Goal: Transaction & Acquisition: Purchase product/service

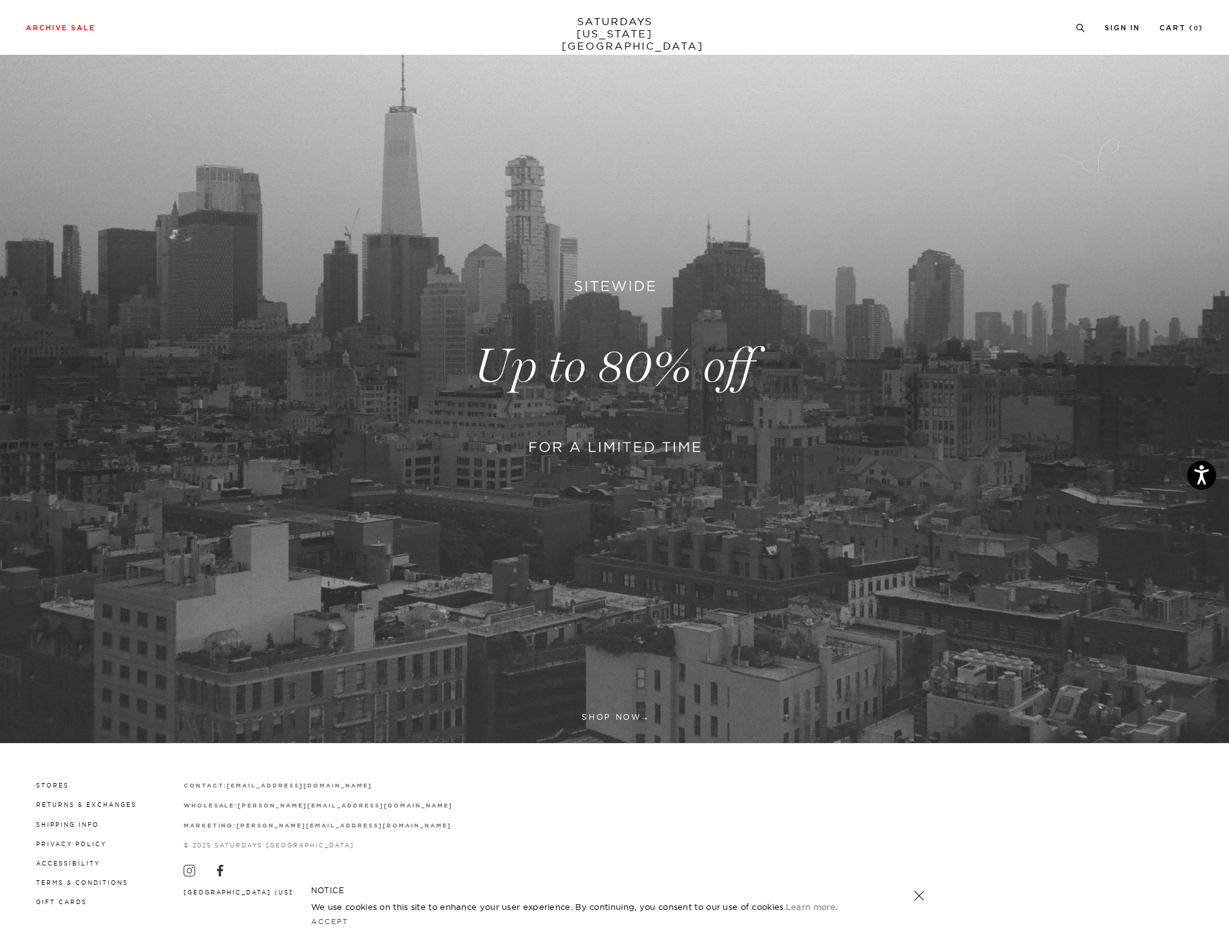
scroll to position [102, 0]
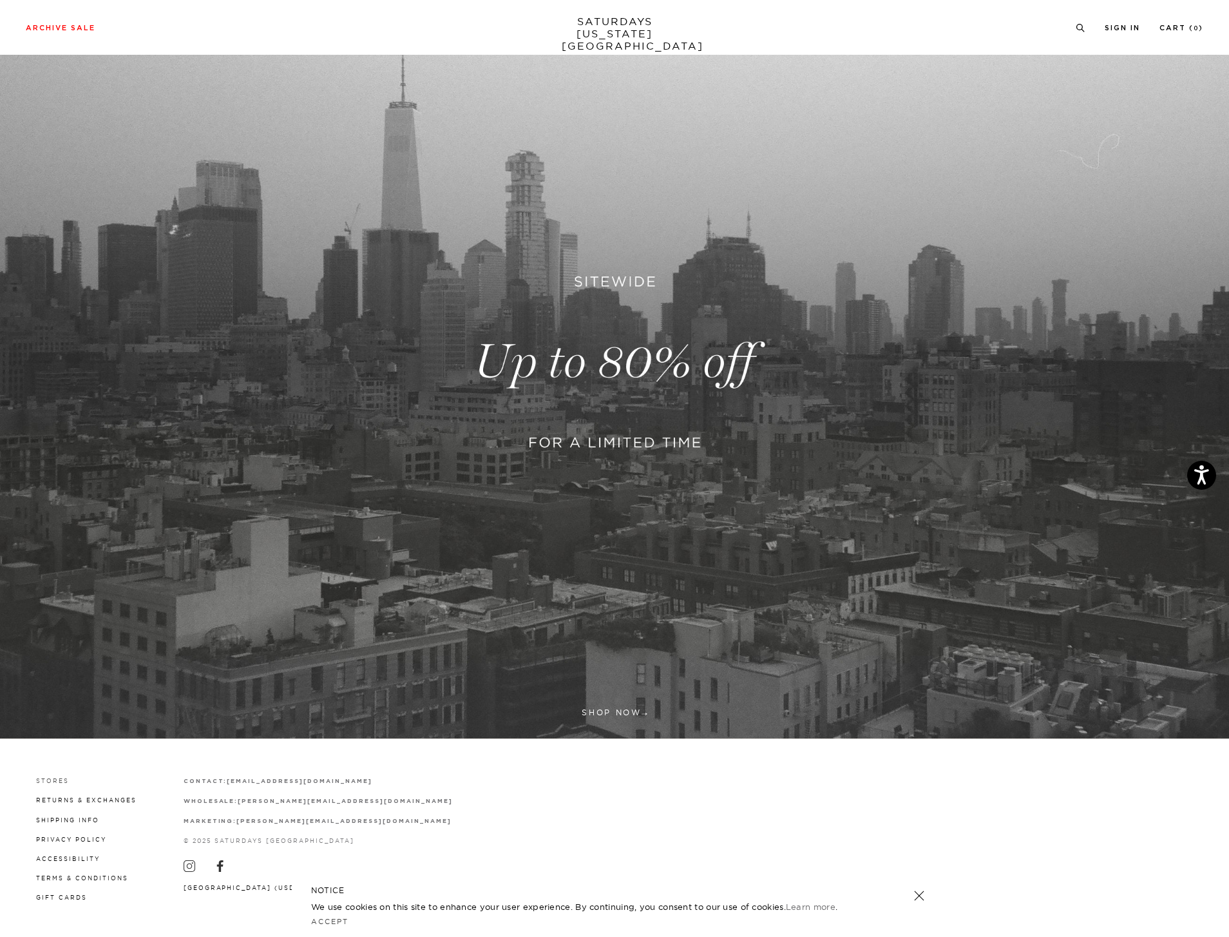
click at [44, 781] on link "Stores" at bounding box center [52, 780] width 33 height 7
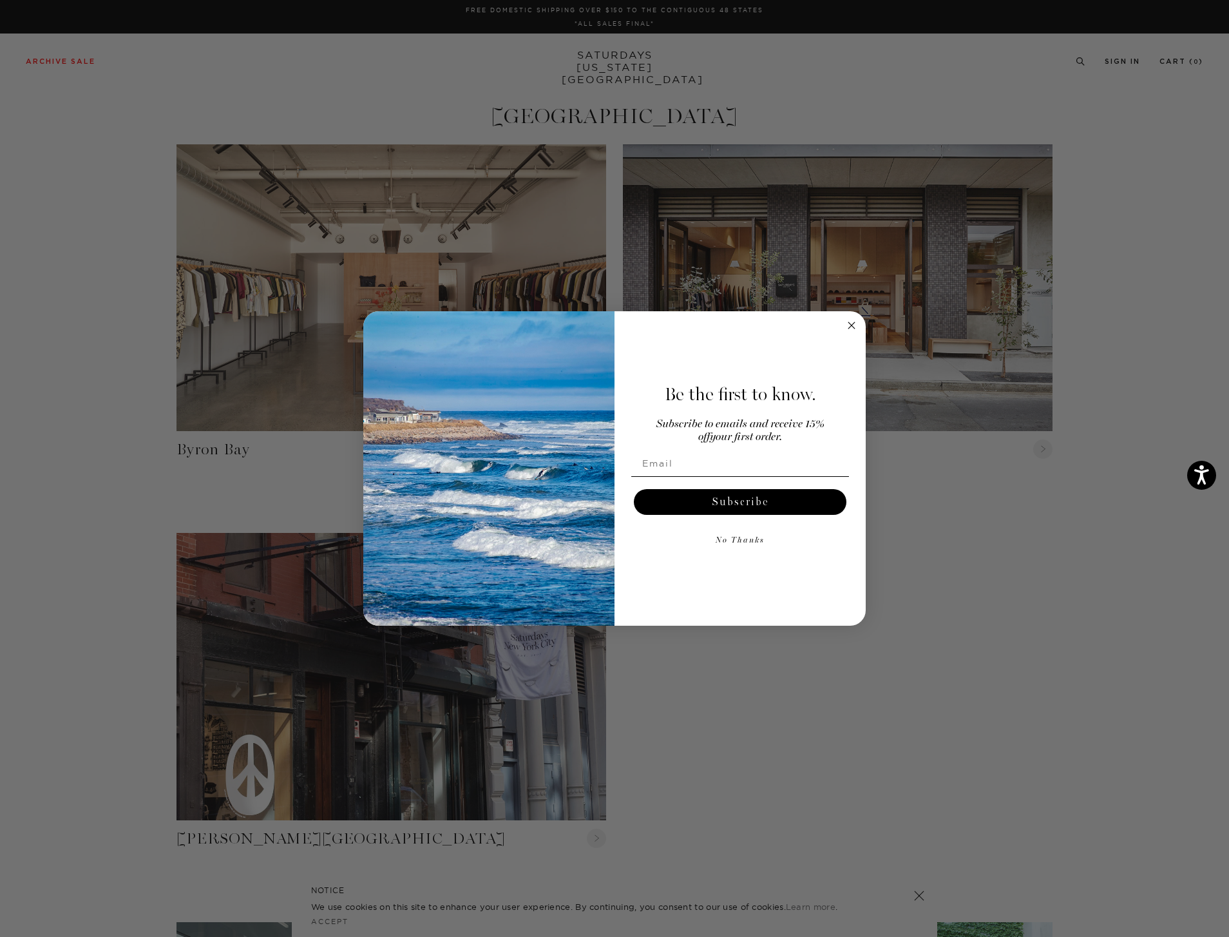
click at [854, 331] on circle "Close dialog" at bounding box center [852, 325] width 15 height 15
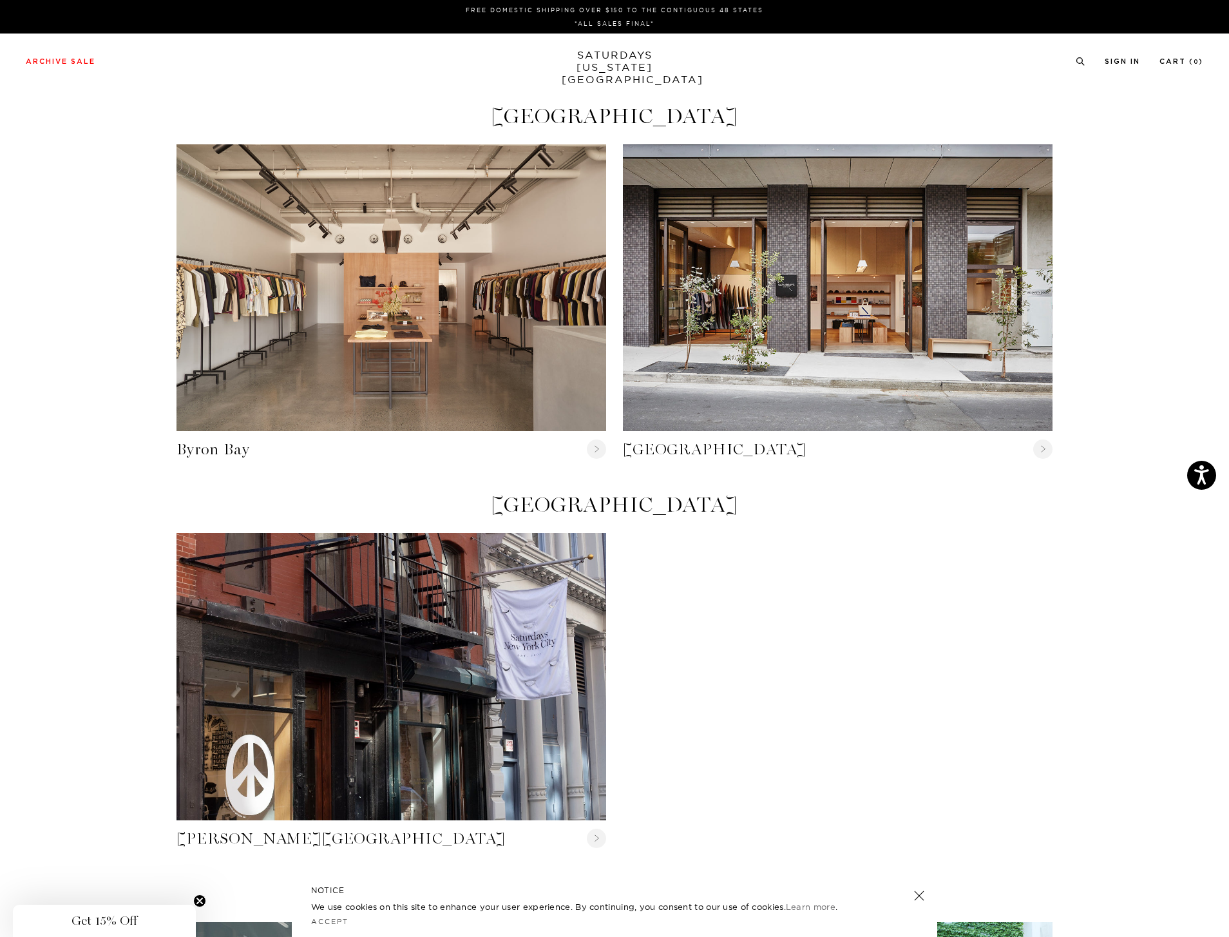
drag, startPoint x: 659, startPoint y: 724, endPoint x: 662, endPoint y: 715, distance: 8.8
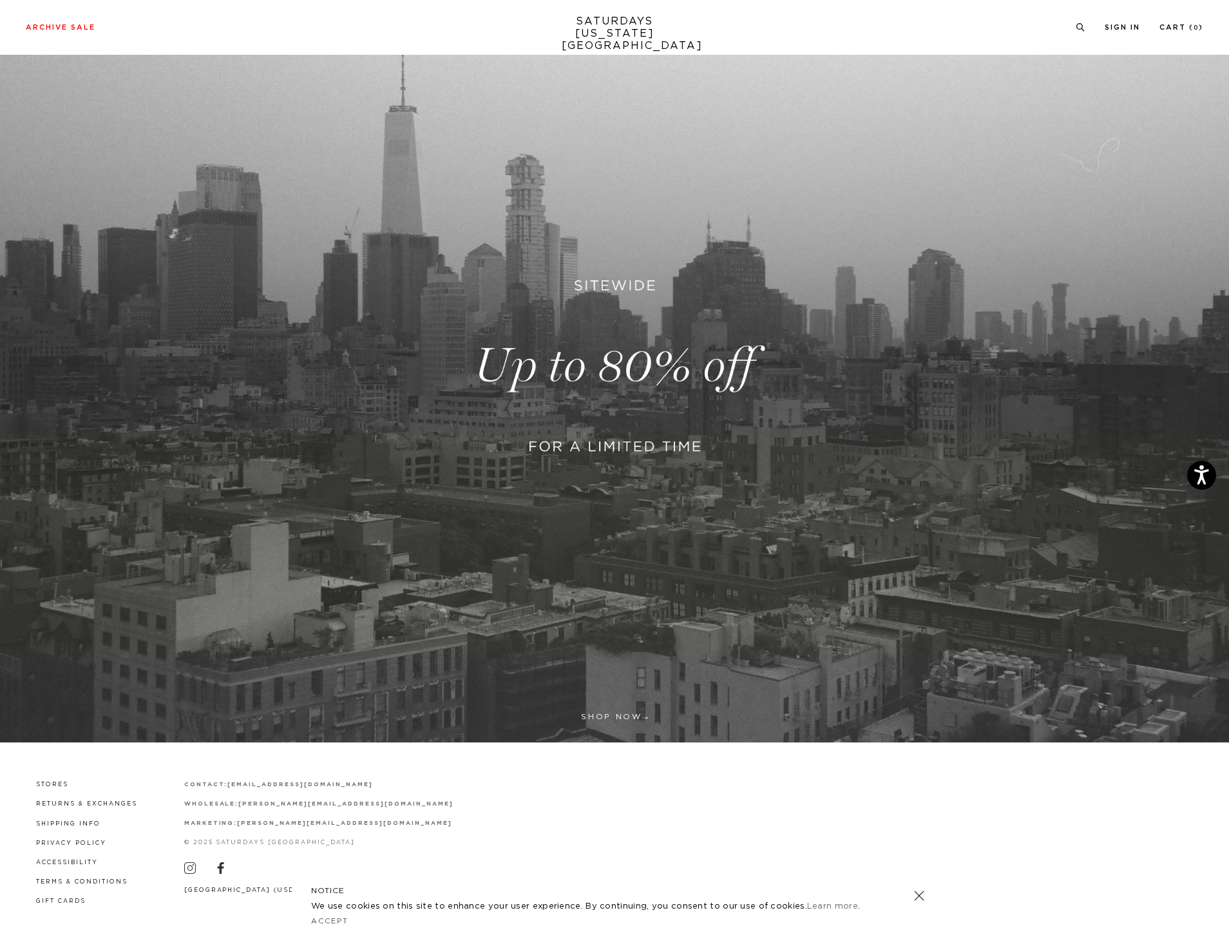
scroll to position [102, 0]
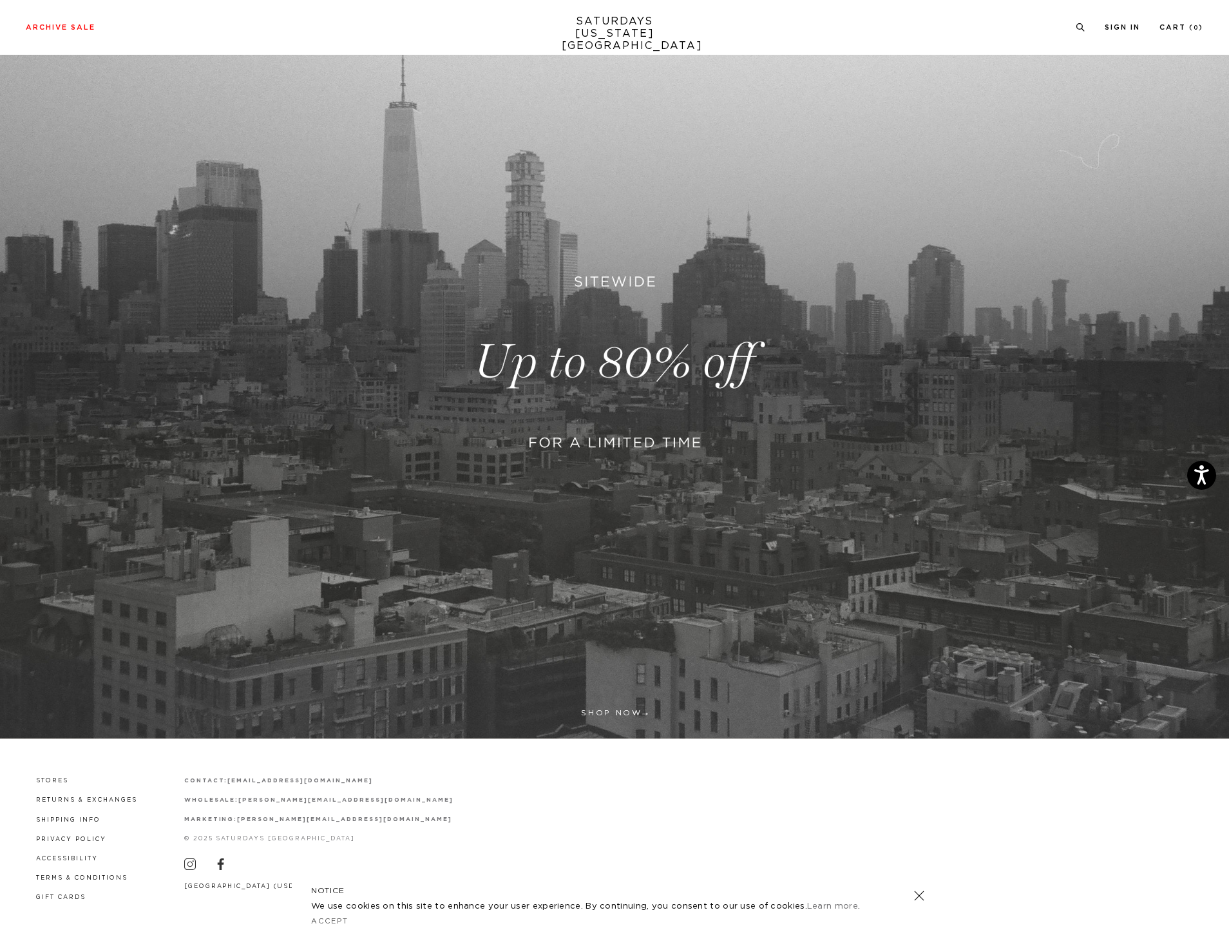
click at [711, 400] on link at bounding box center [614, 362] width 1229 height 753
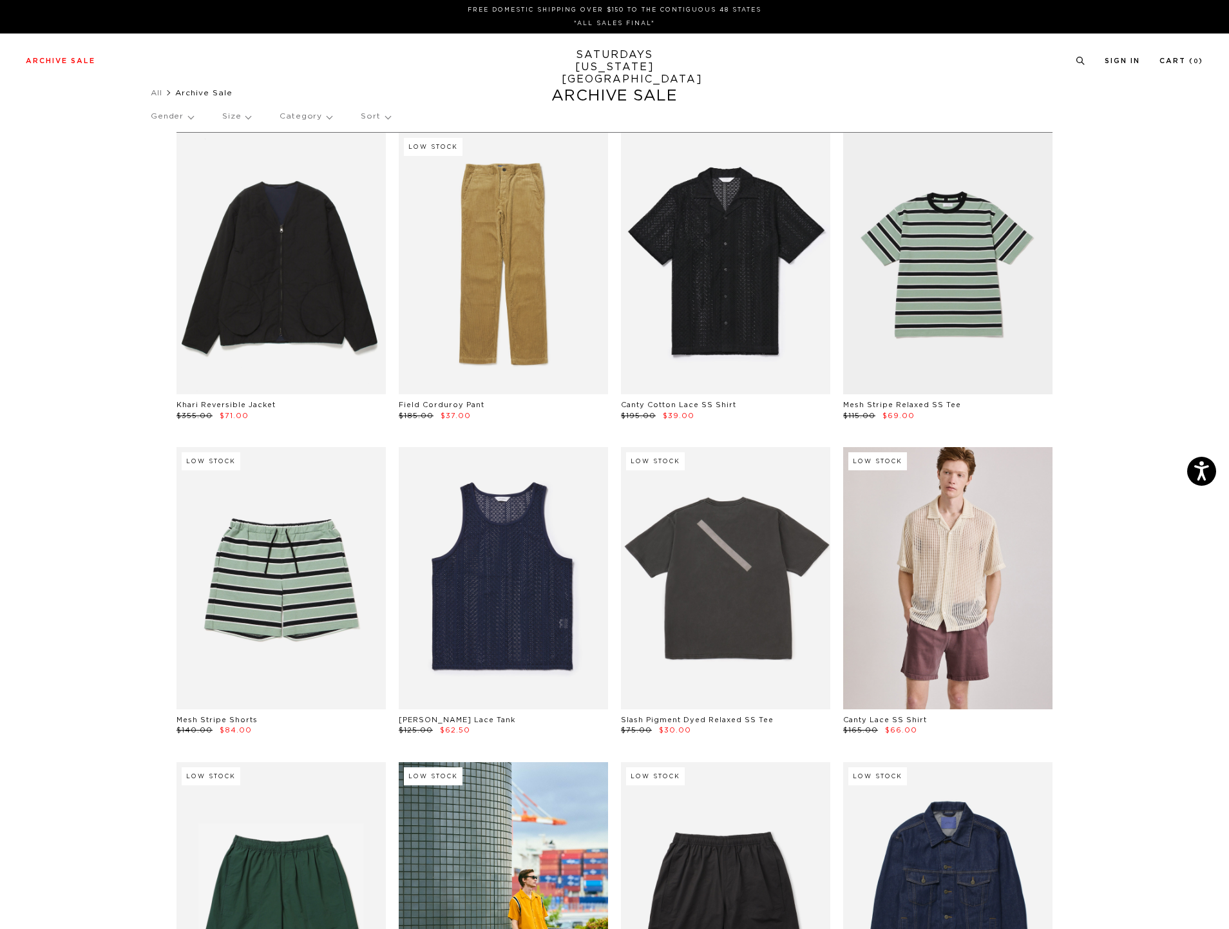
click at [188, 119] on p "Gender" at bounding box center [172, 117] width 43 height 30
click at [178, 159] on p "Male" at bounding box center [202, 161] width 102 height 17
click at [167, 155] on p "Male" at bounding box center [202, 161] width 102 height 17
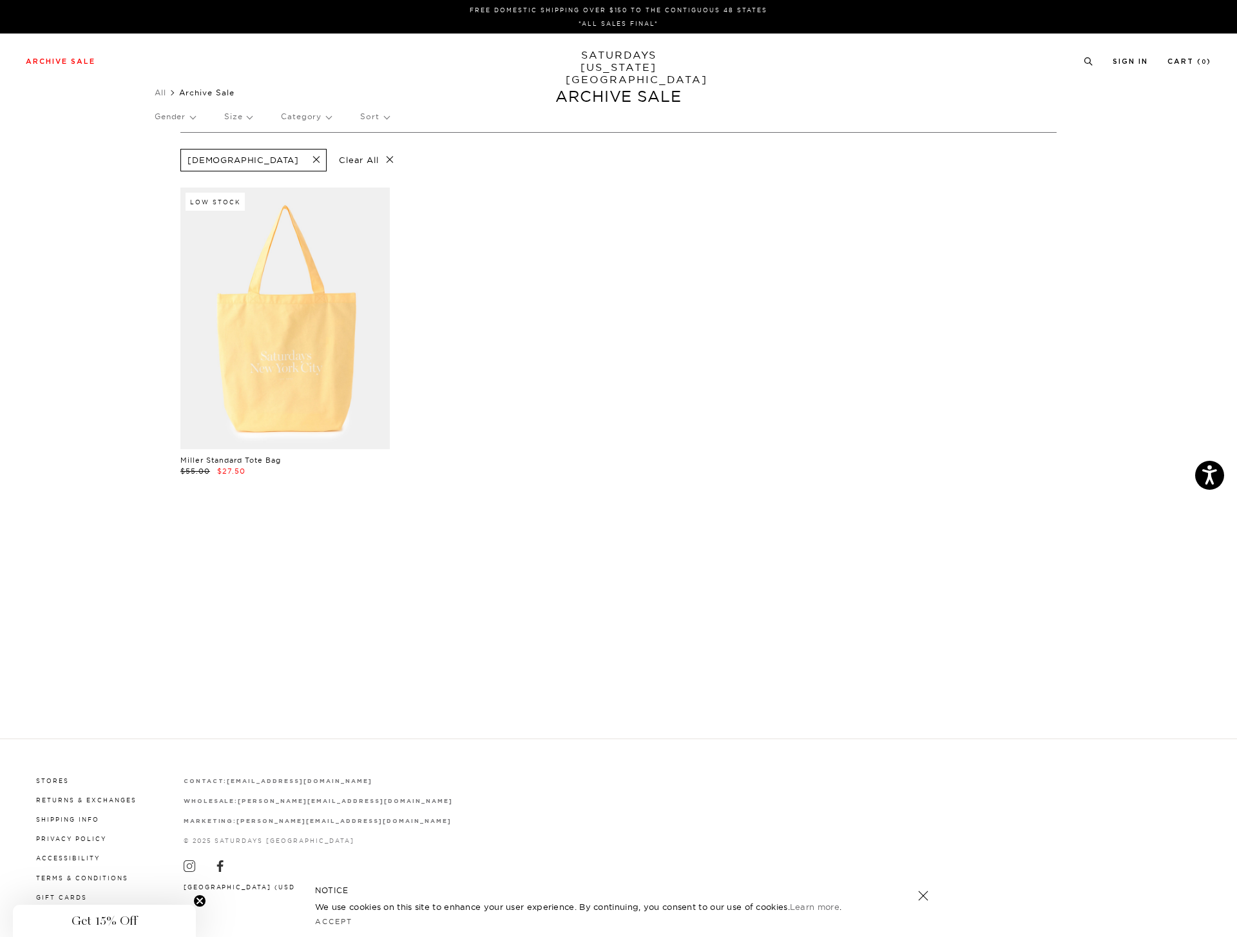
click at [299, 161] on span at bounding box center [312, 160] width 27 height 12
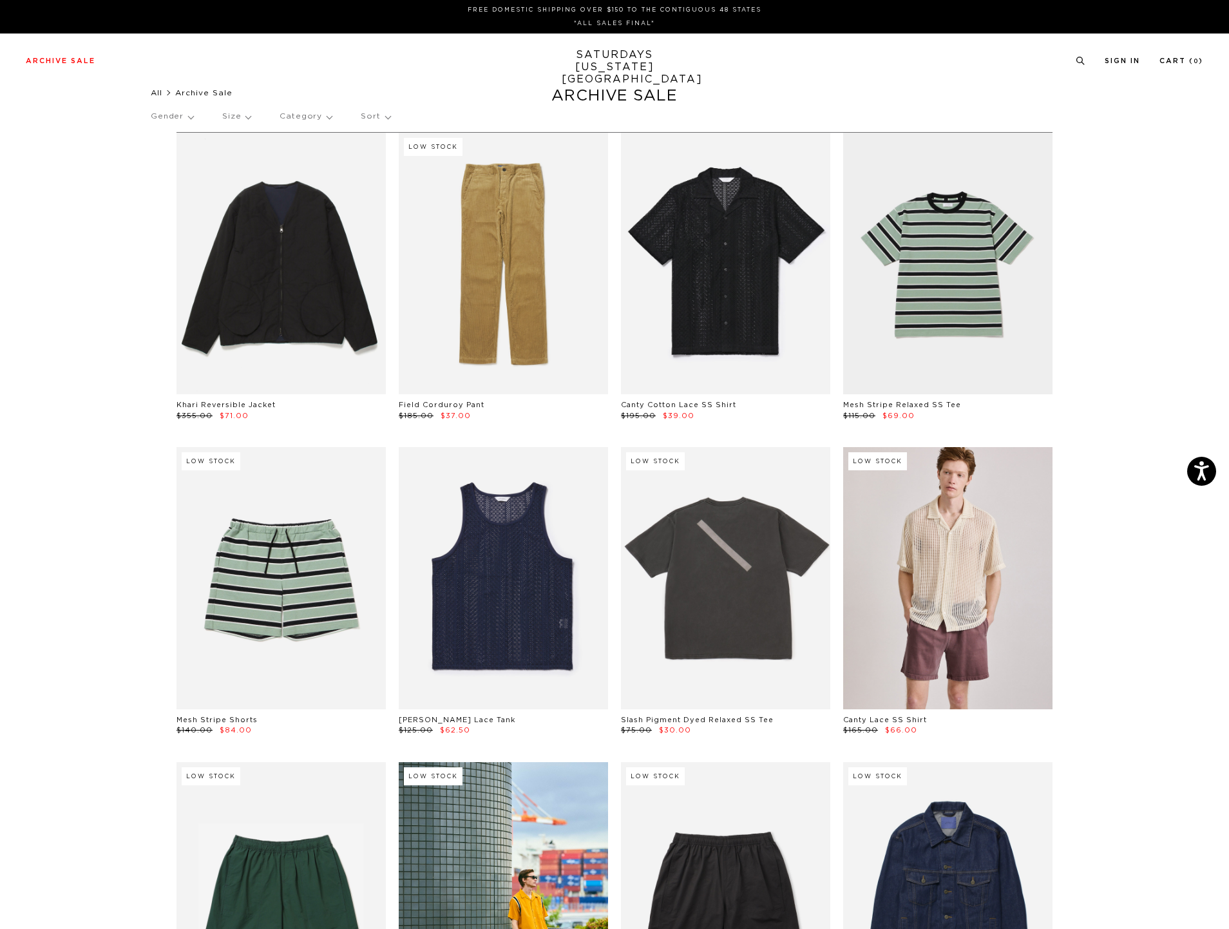
click at [154, 93] on link "All" at bounding box center [157, 93] width 12 height 8
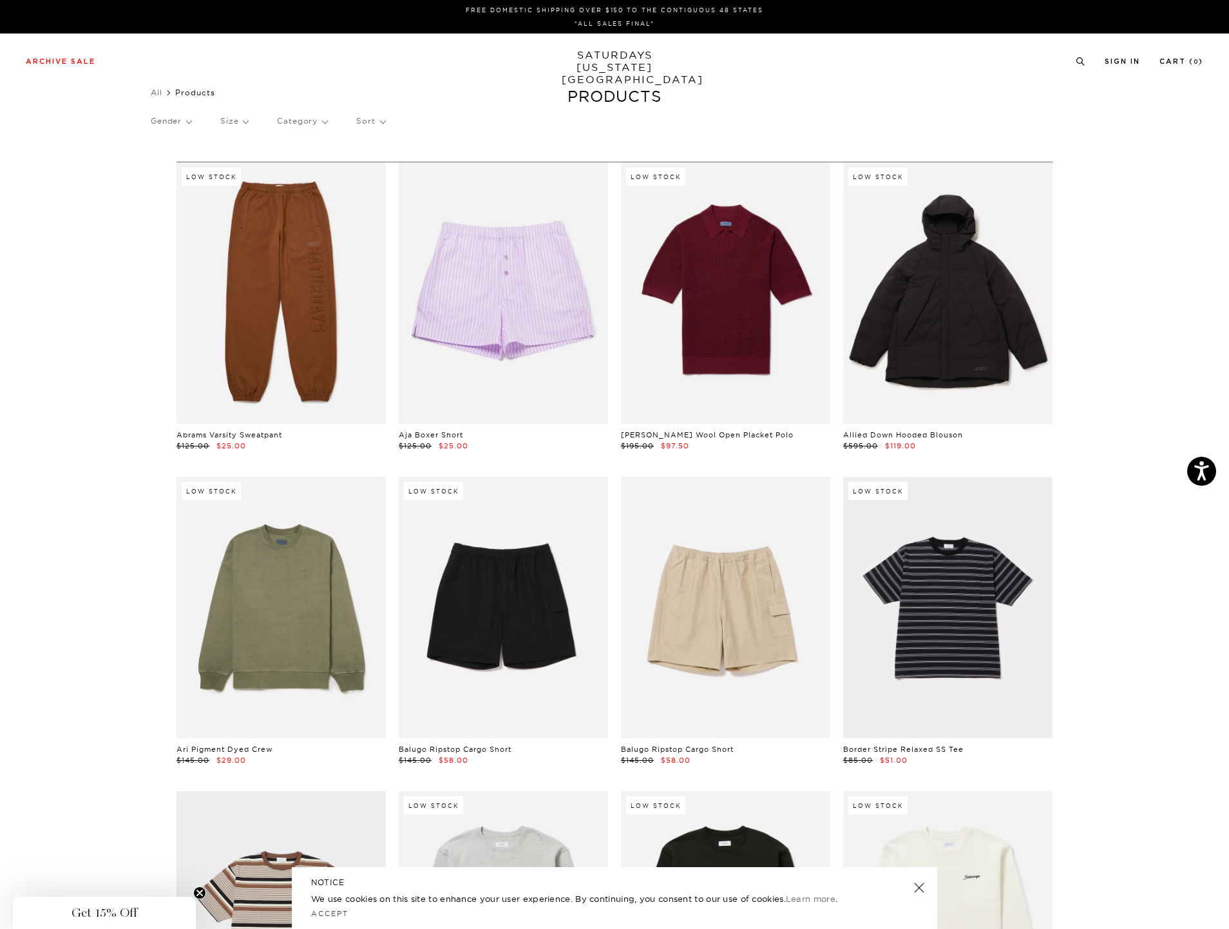
click at [182, 119] on p "Gender" at bounding box center [171, 121] width 41 height 30
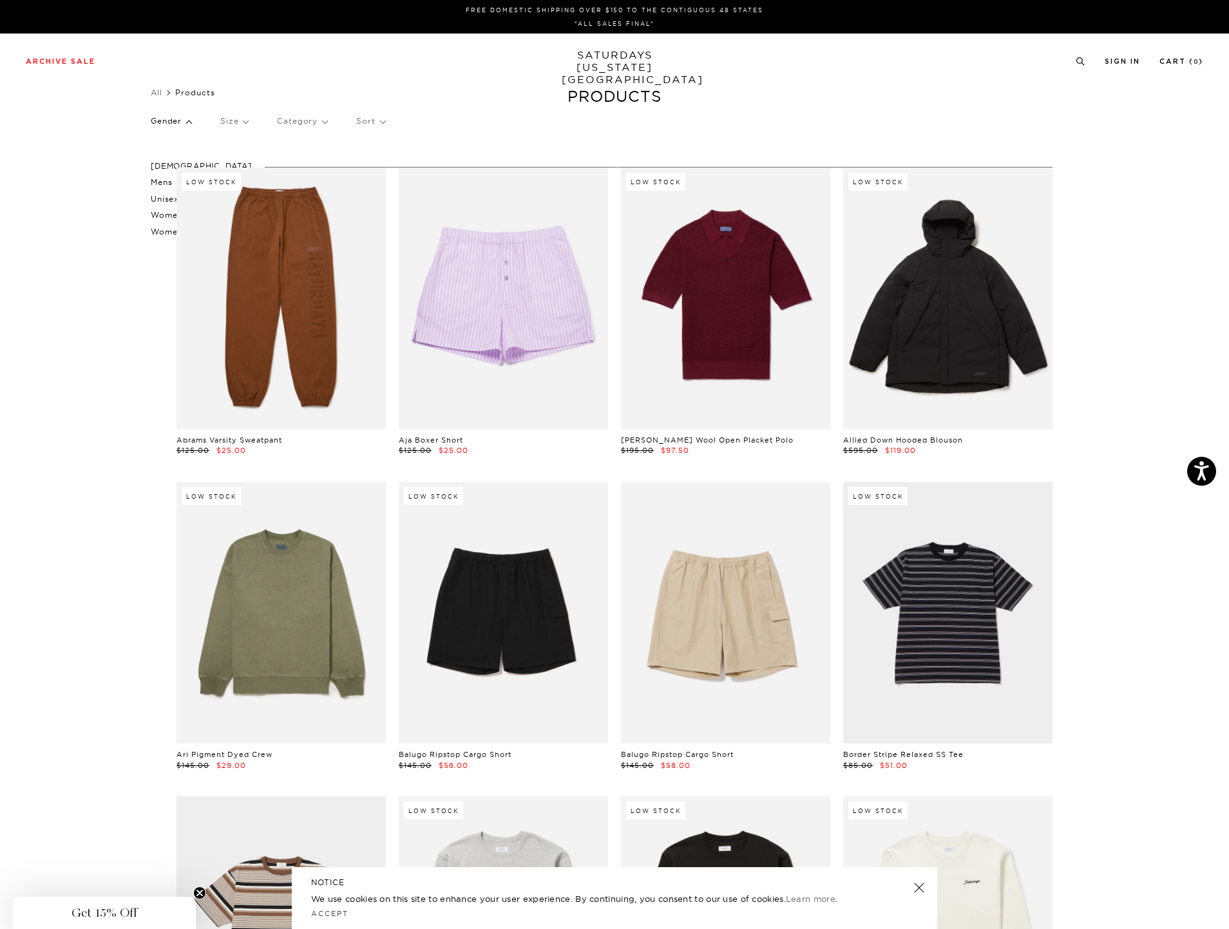
click at [157, 178] on p "Mens" at bounding box center [201, 182] width 101 height 17
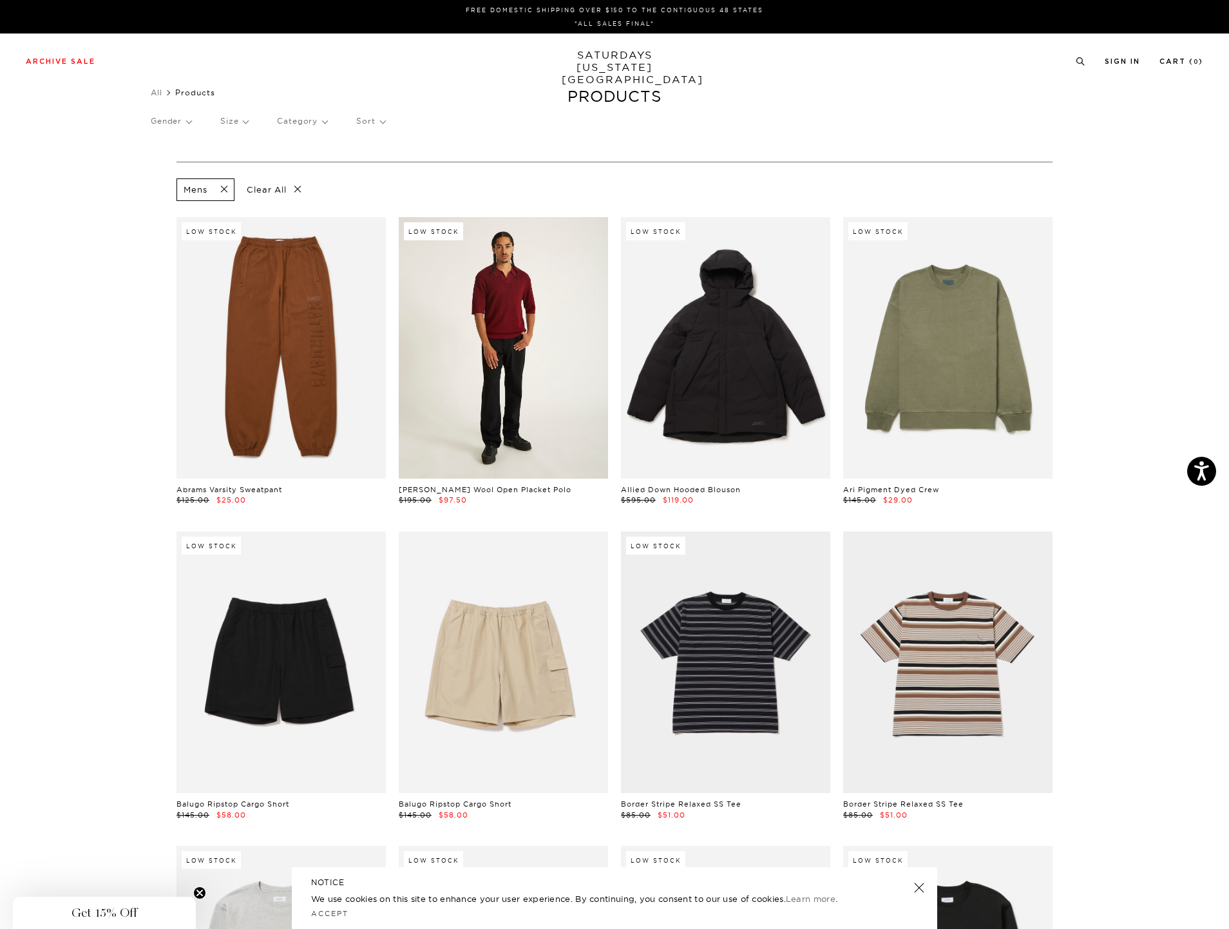
click at [541, 376] on link at bounding box center [503, 348] width 209 height 262
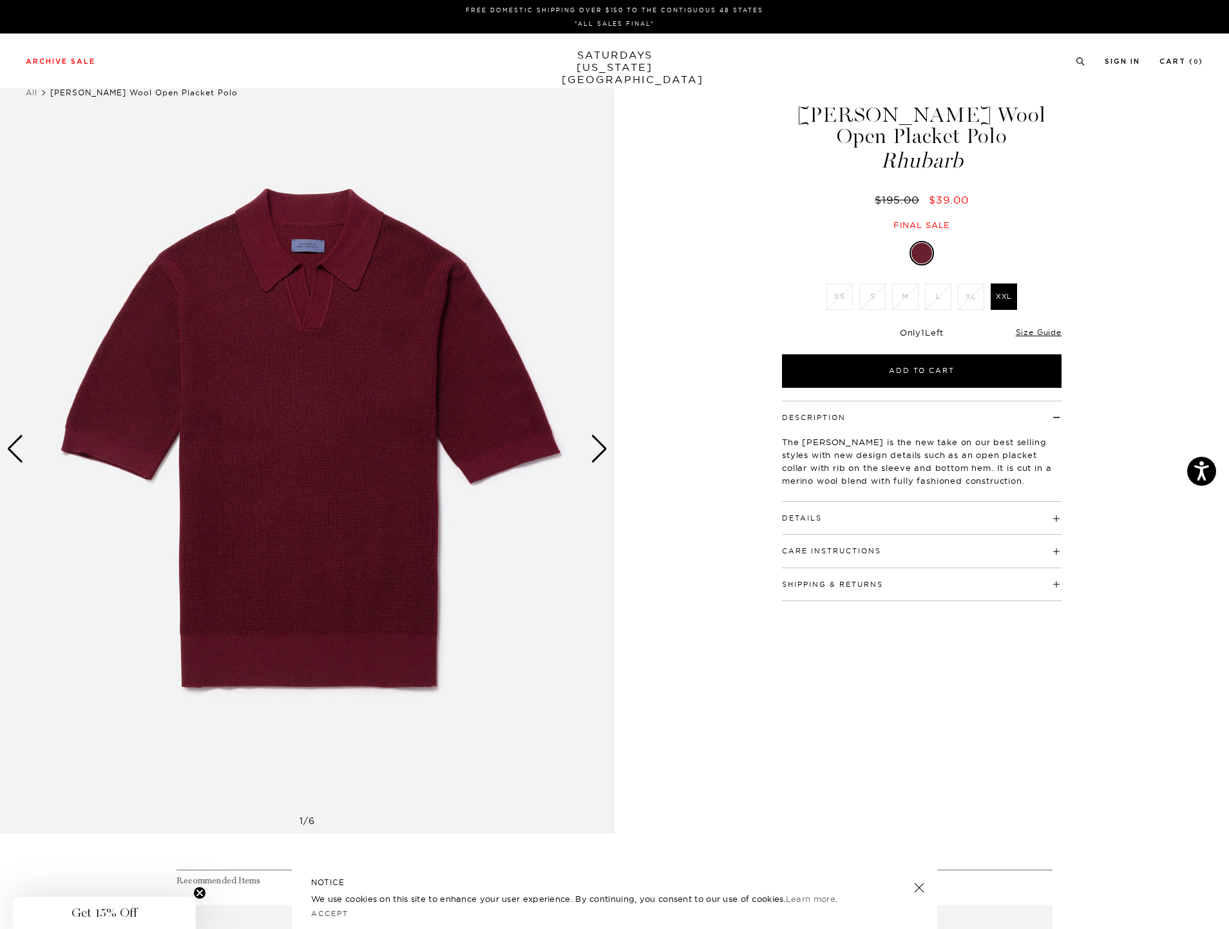
click at [391, 397] on img at bounding box center [307, 449] width 615 height 769
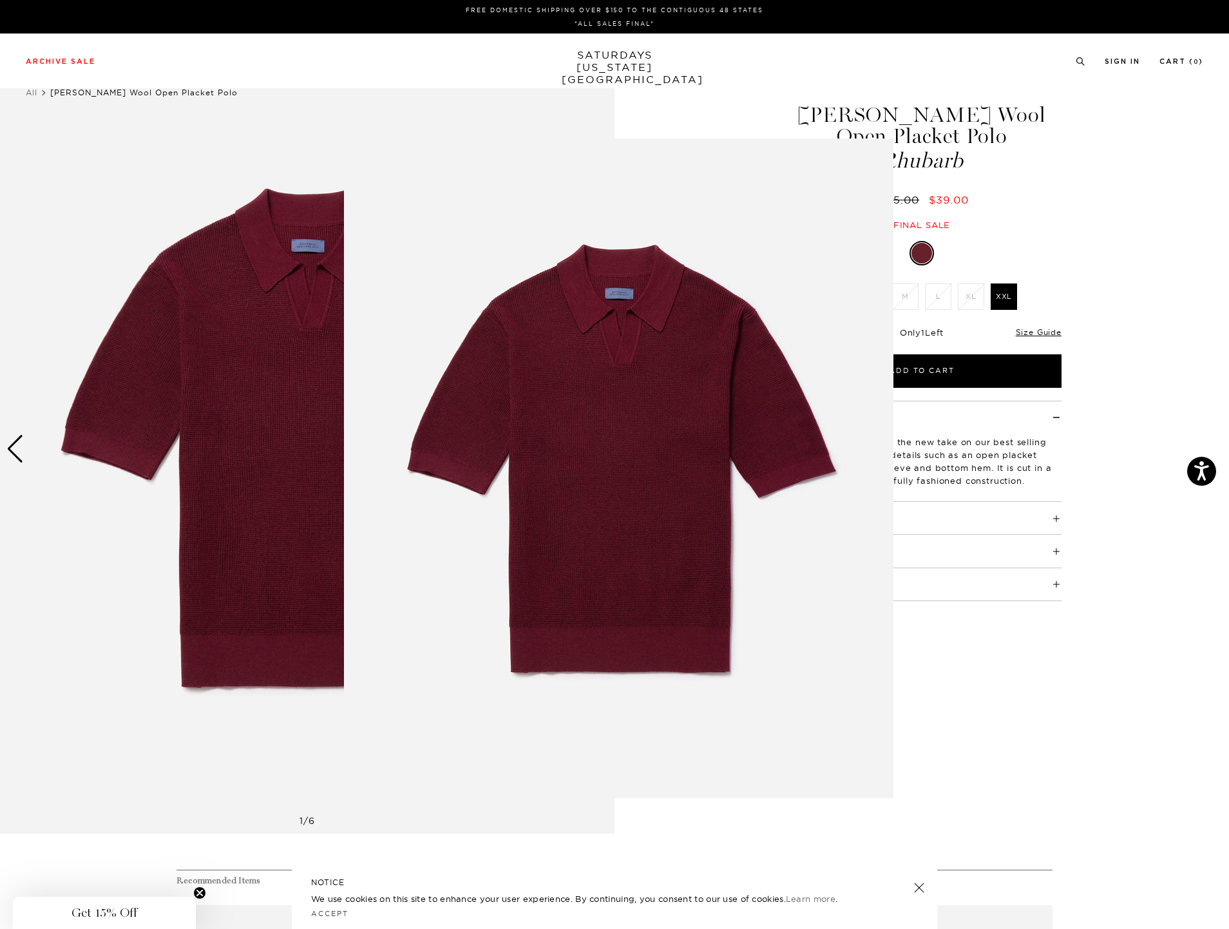
click at [318, 152] on figure at bounding box center [614, 464] width 1229 height 929
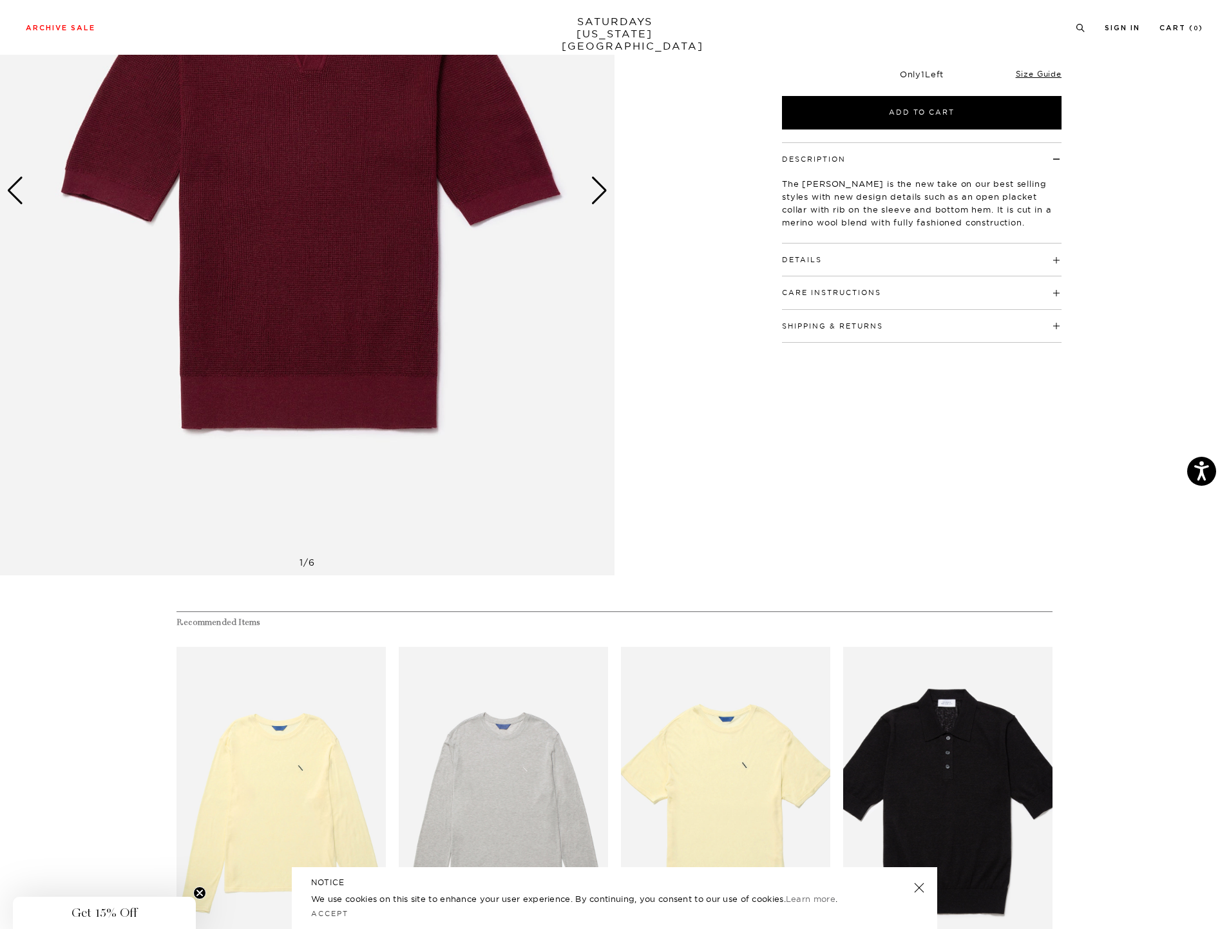
scroll to position [161, 0]
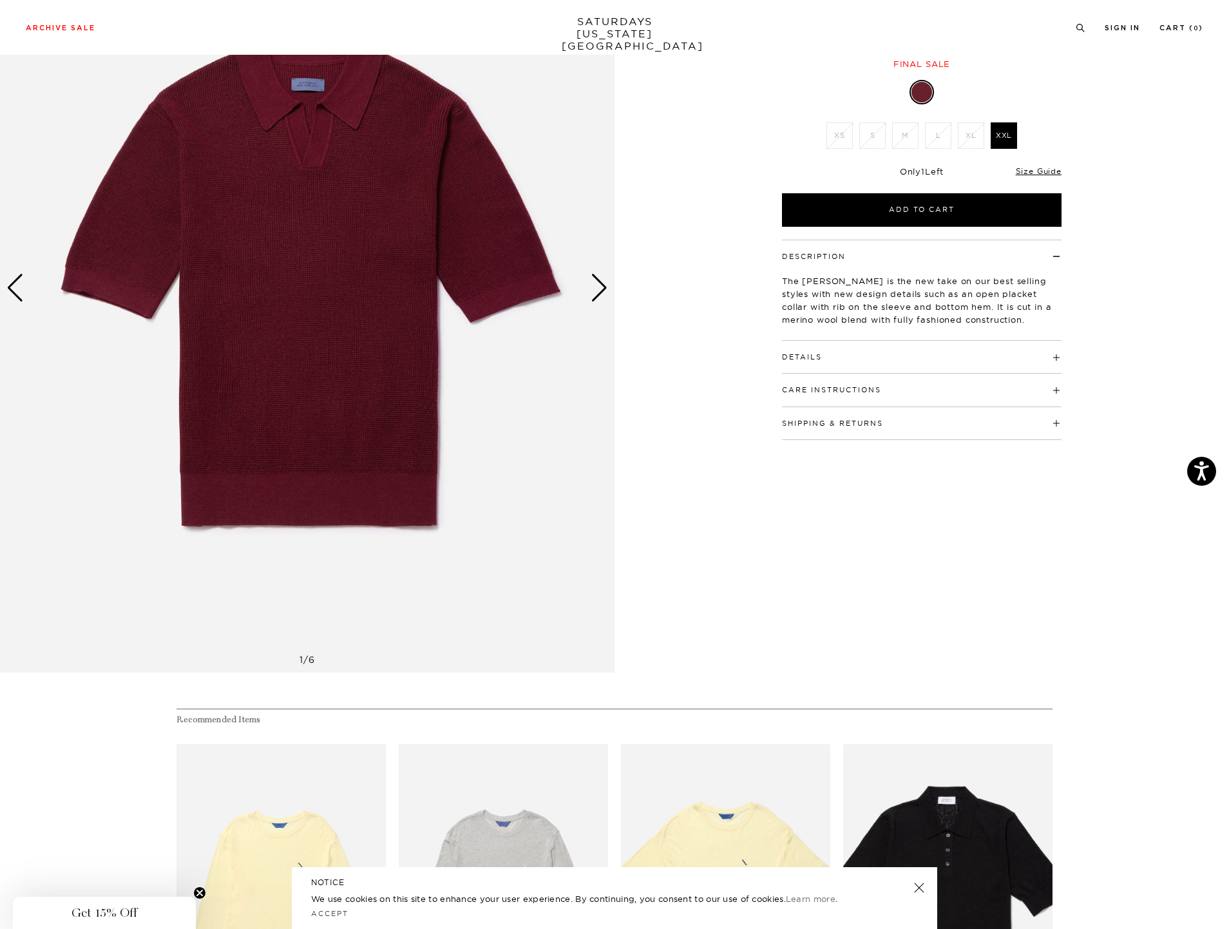
click at [602, 289] on div "Next slide" at bounding box center [599, 288] width 17 height 28
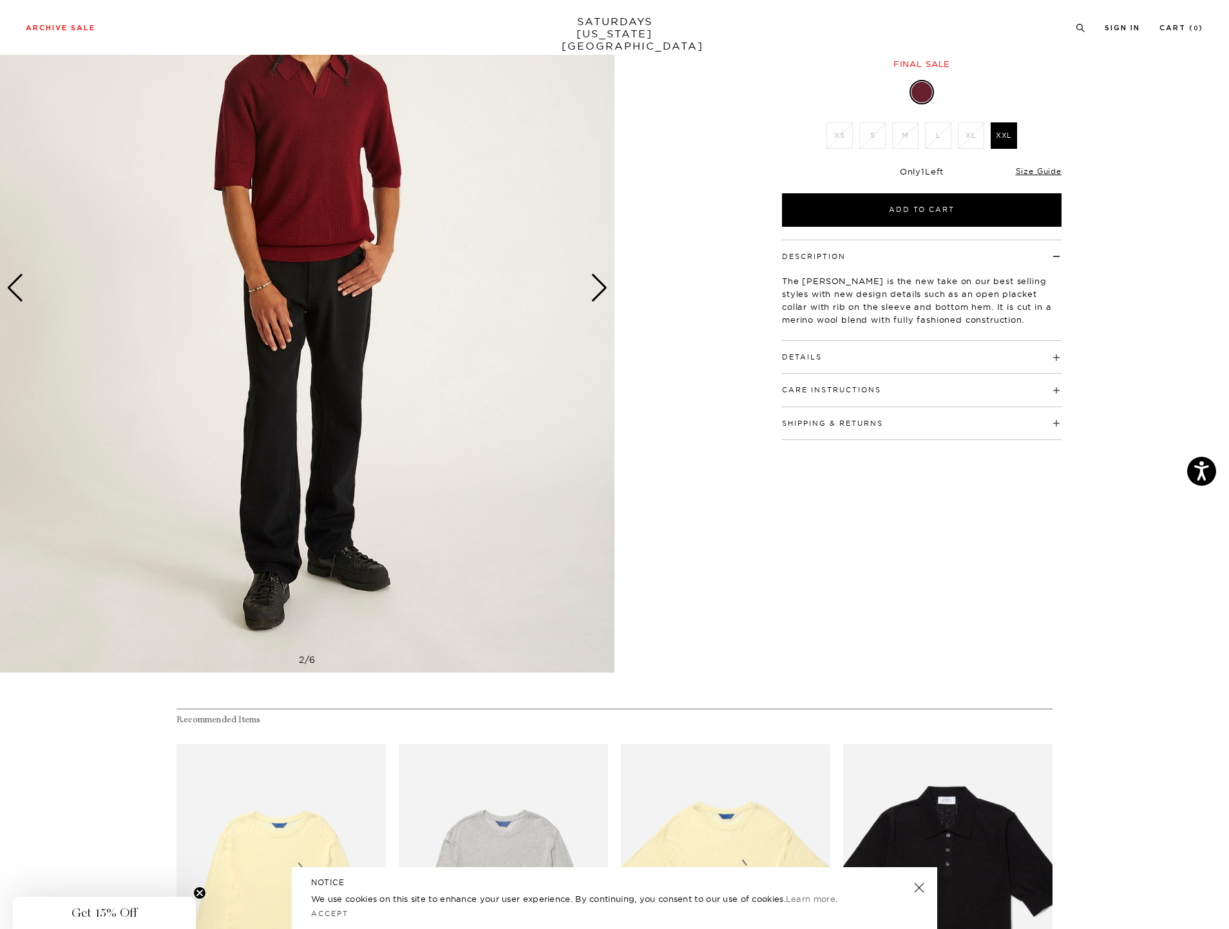
click at [602, 289] on div "Next slide" at bounding box center [599, 288] width 17 height 28
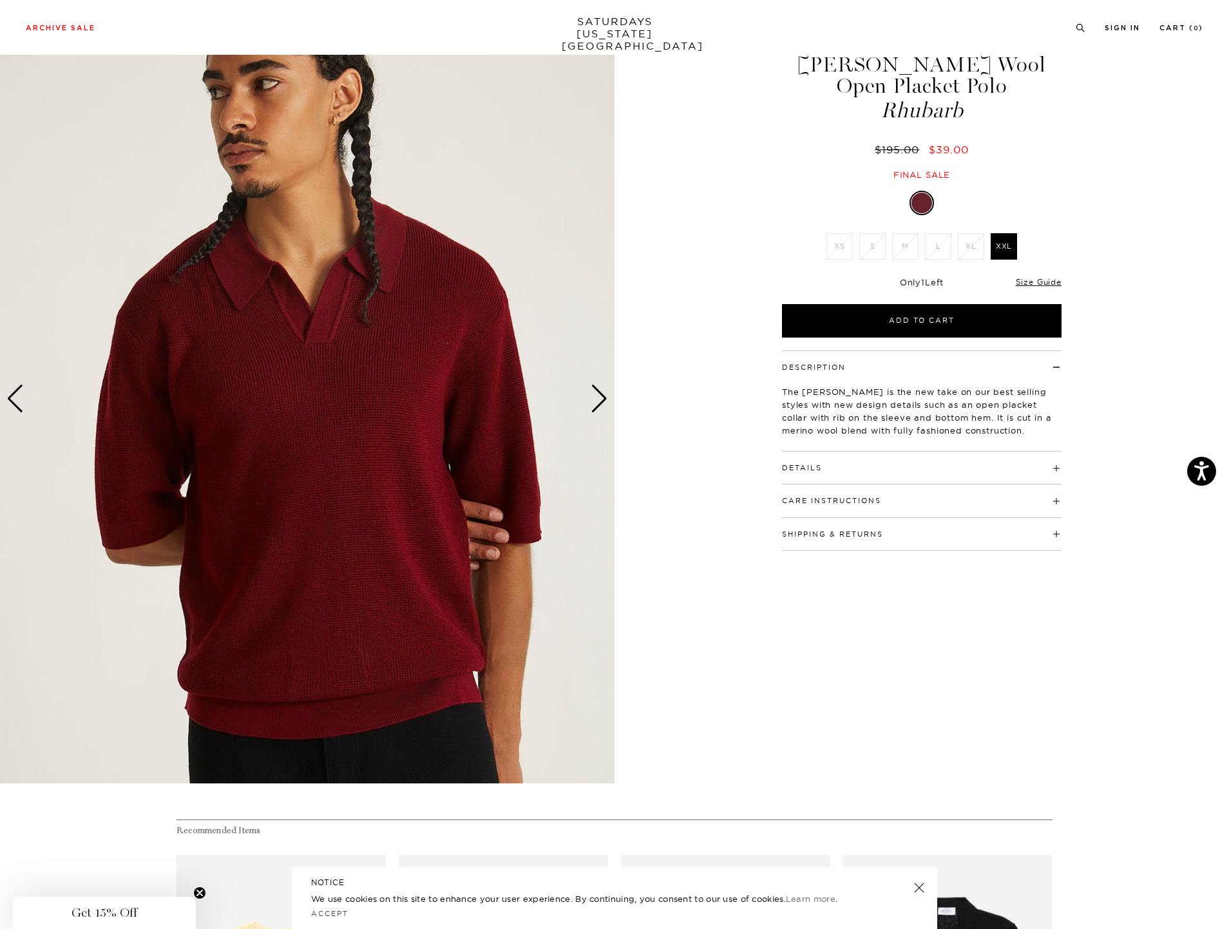
scroll to position [0, 0]
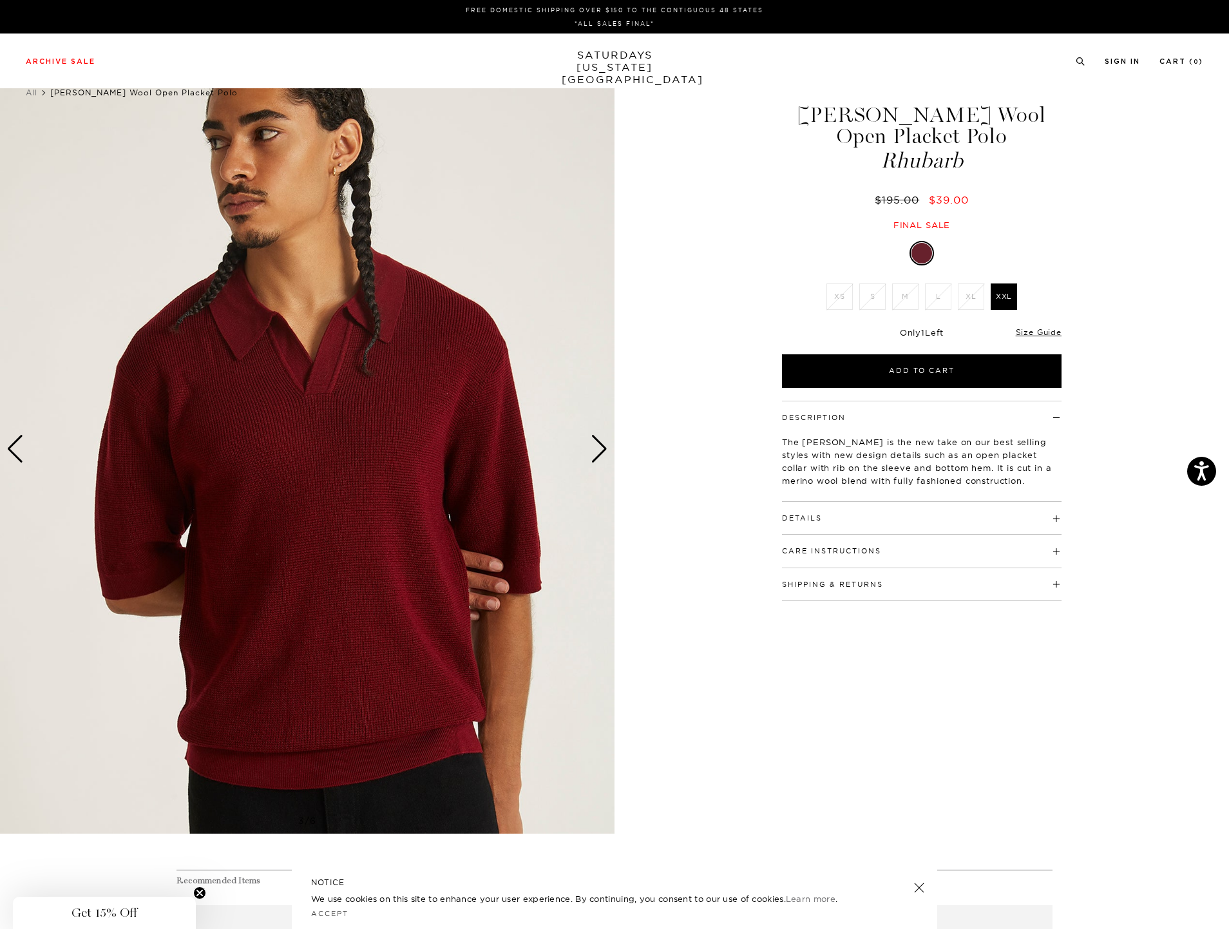
click at [604, 442] on div "Next slide" at bounding box center [599, 449] width 17 height 28
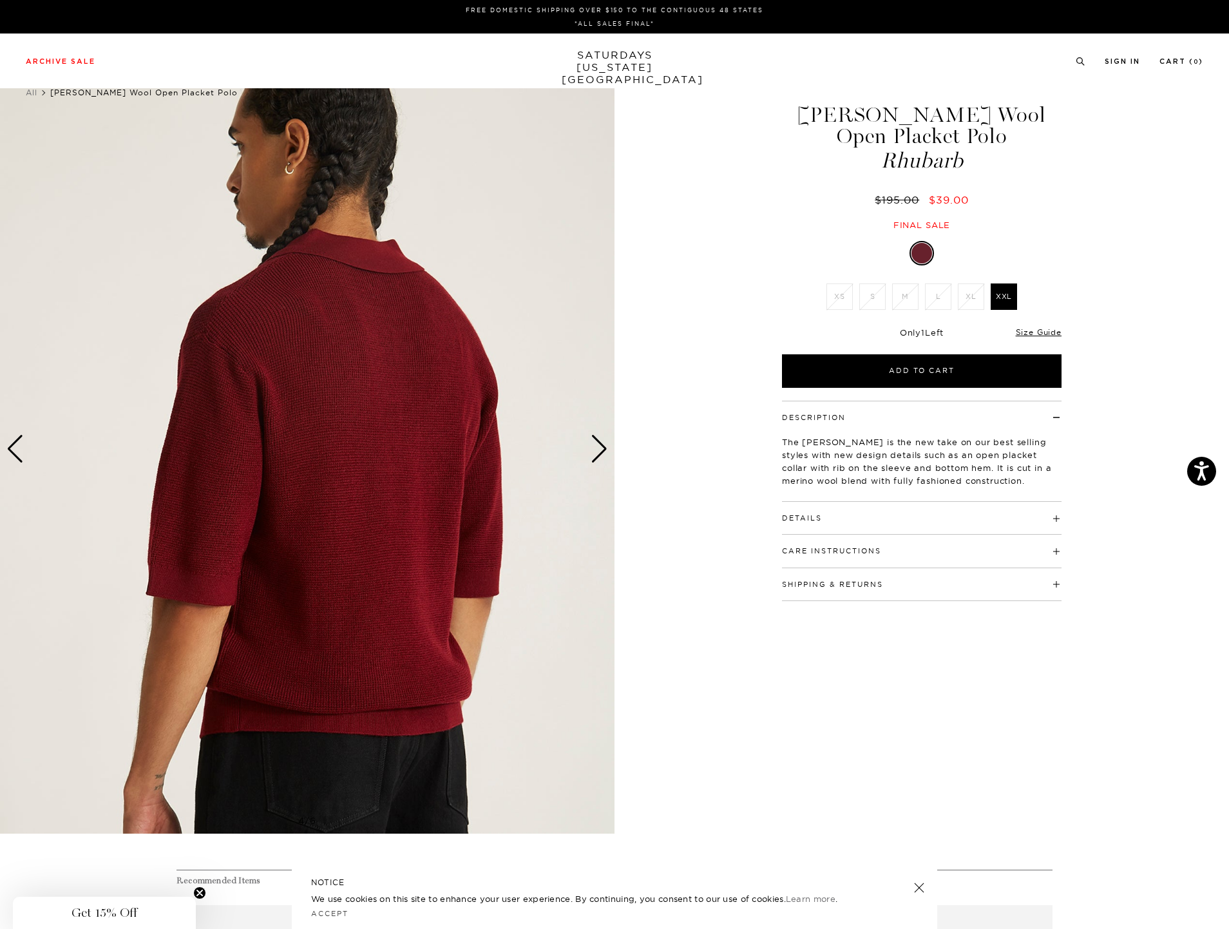
click at [602, 445] on div "Next slide" at bounding box center [599, 449] width 17 height 28
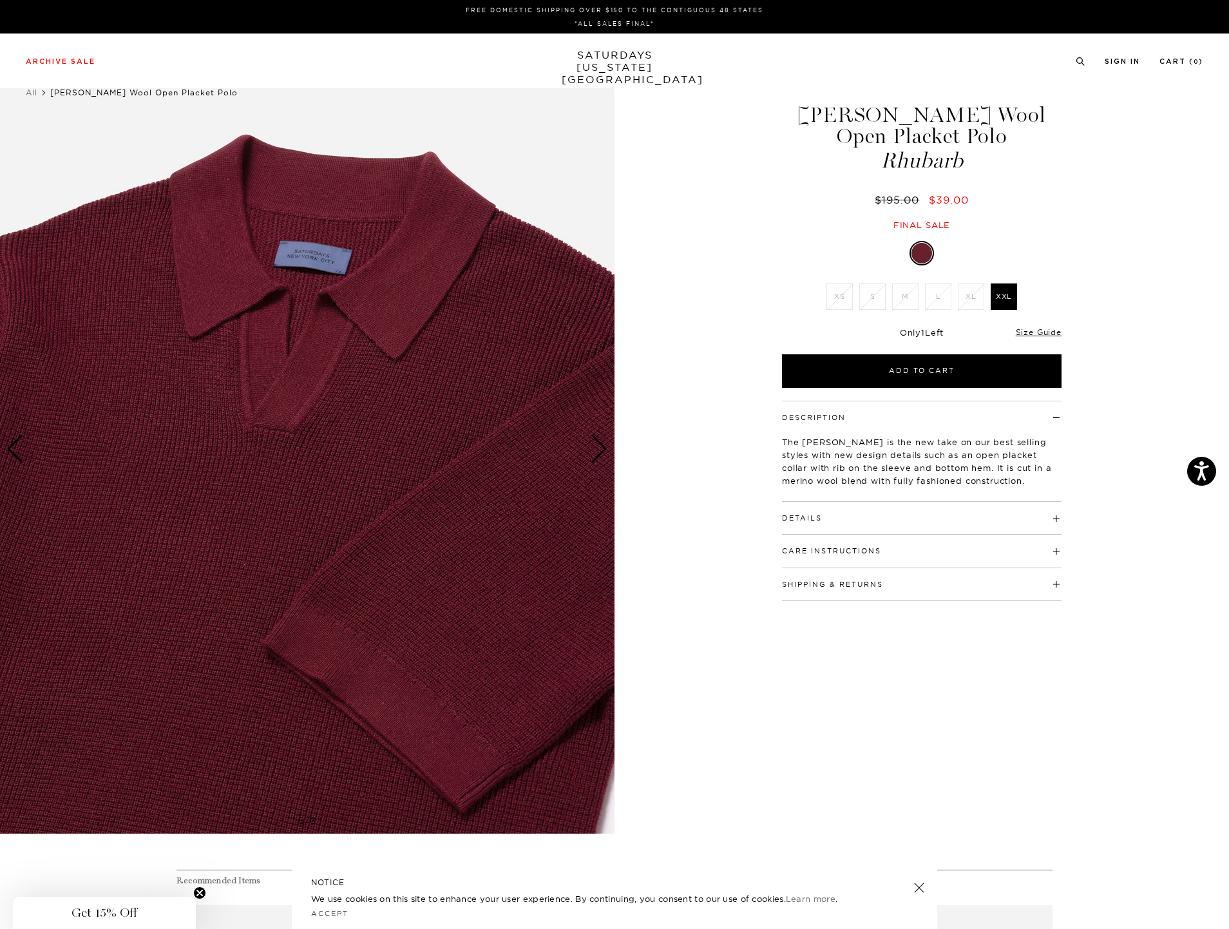
drag, startPoint x: 537, startPoint y: 408, endPoint x: 541, endPoint y: 401, distance: 7.2
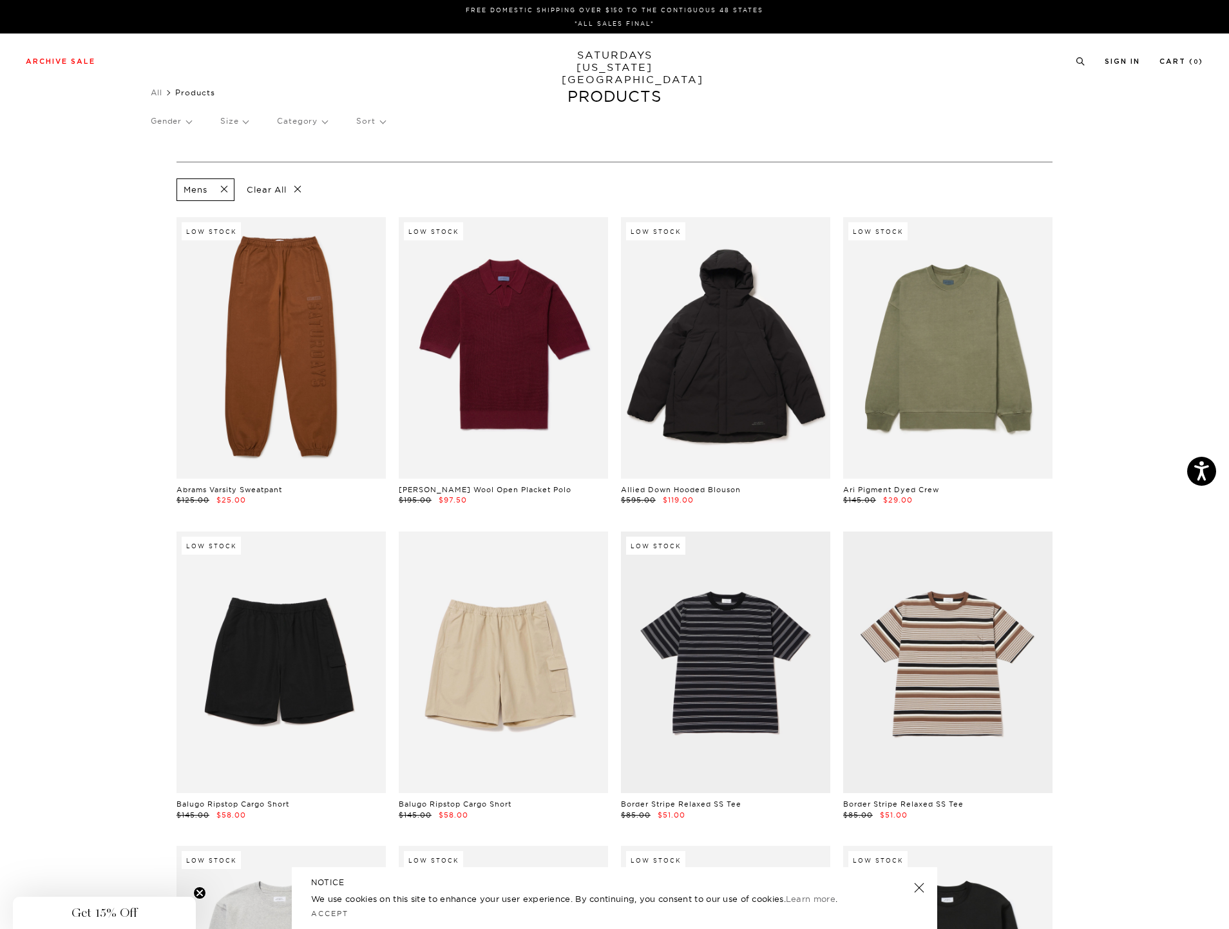
click at [593, 67] on link "SATURDAYS NEW YORK CITY" at bounding box center [615, 67] width 106 height 37
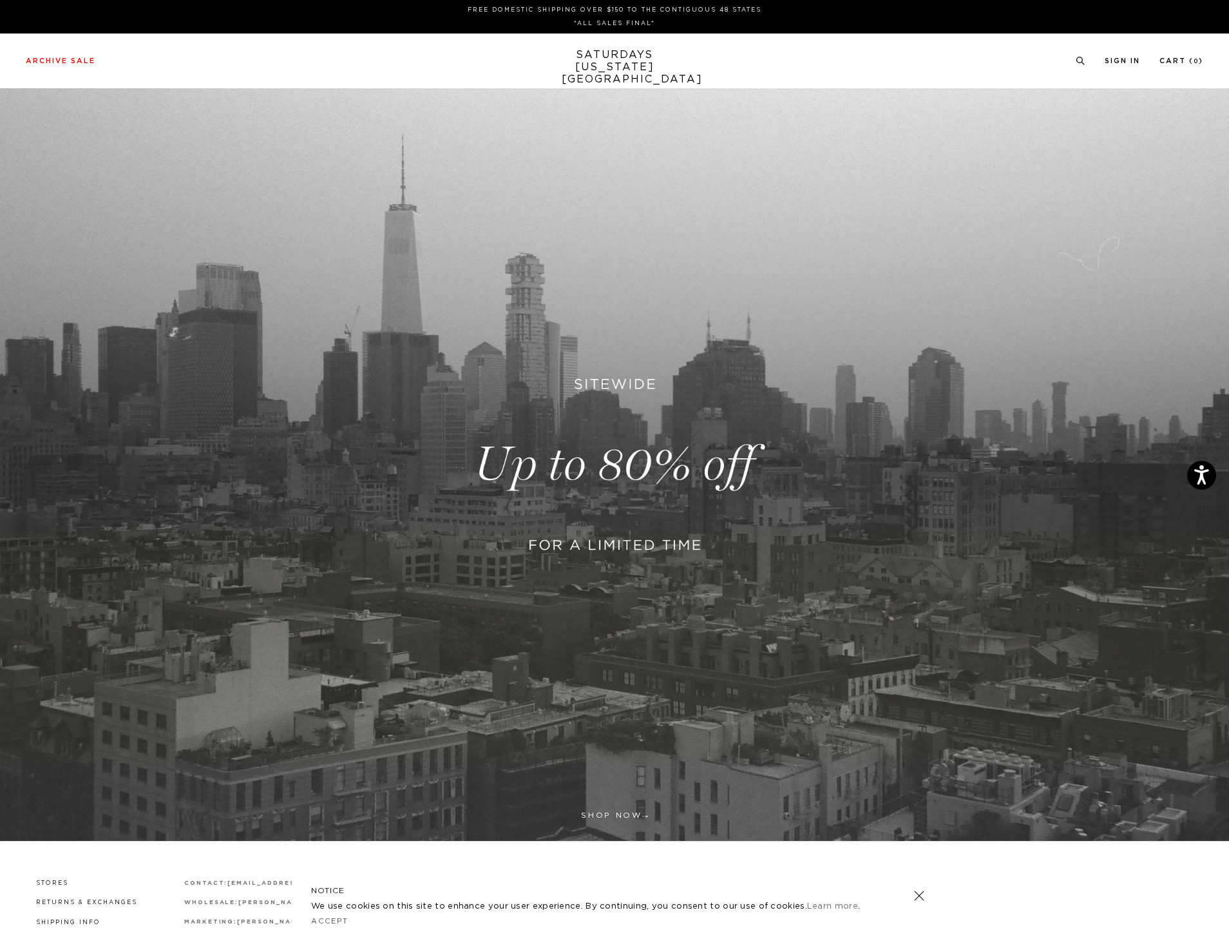
click at [628, 816] on link at bounding box center [614, 464] width 1229 height 753
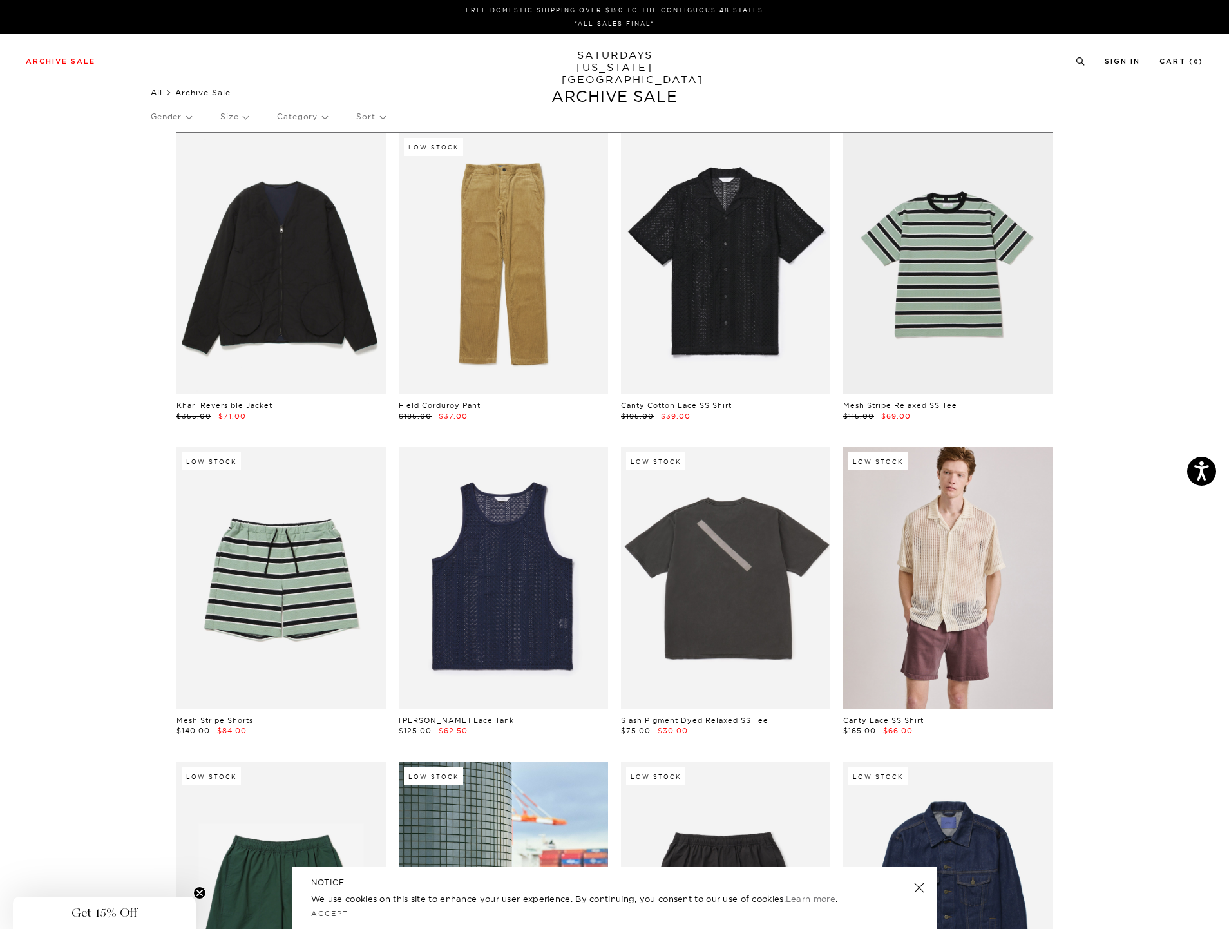
click at [161, 92] on link "All" at bounding box center [157, 93] width 12 height 10
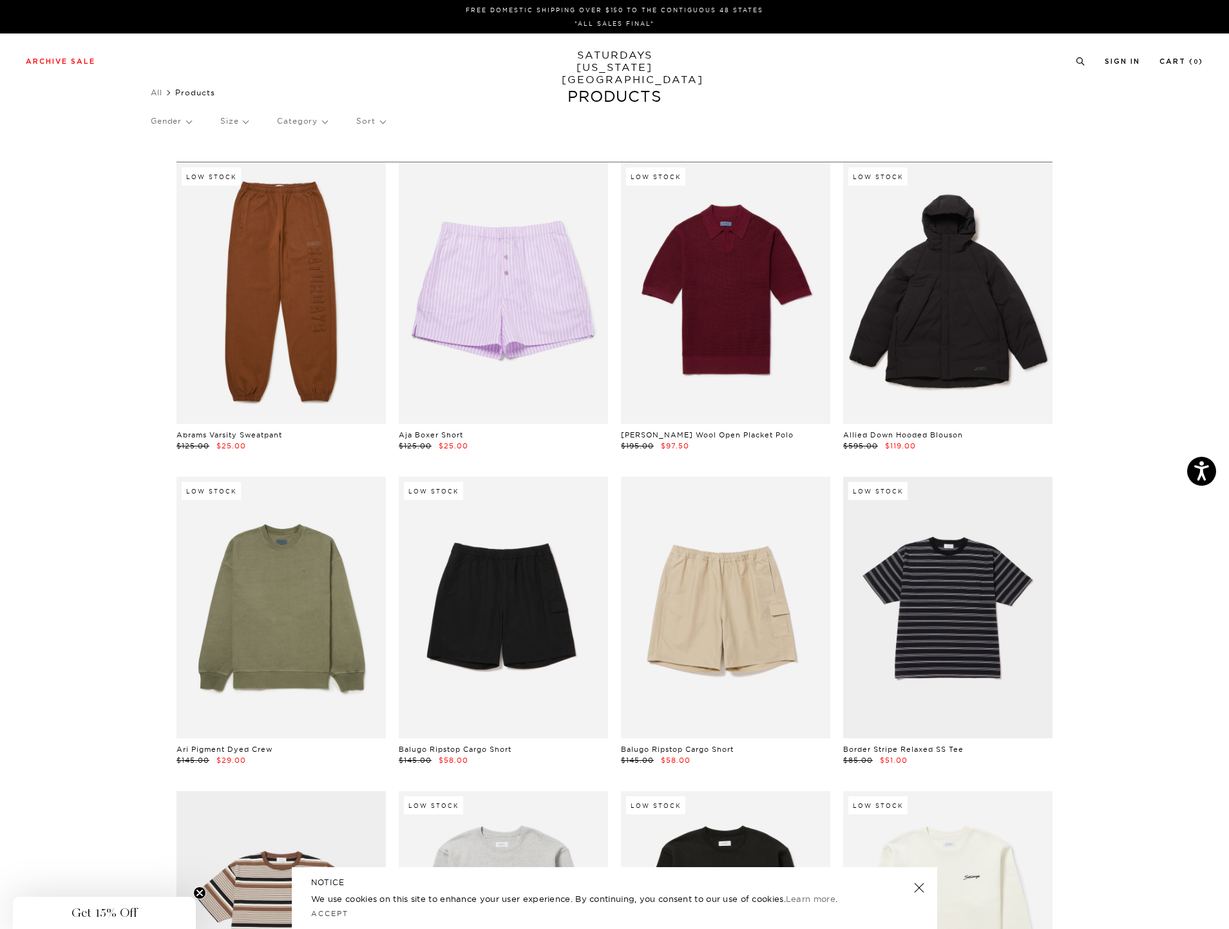
click at [182, 124] on p "Gender" at bounding box center [171, 121] width 41 height 30
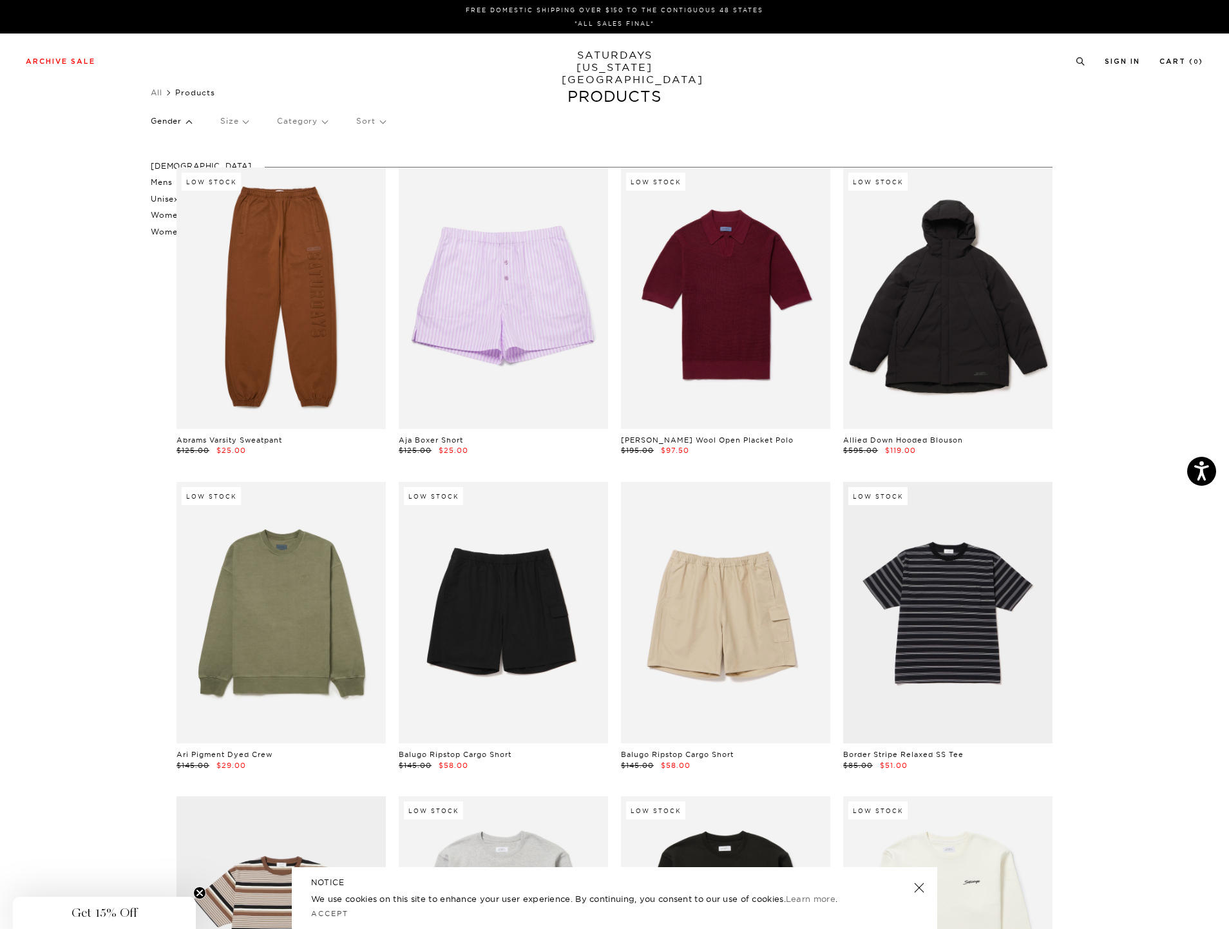
click at [166, 182] on p "Mens" at bounding box center [201, 182] width 101 height 17
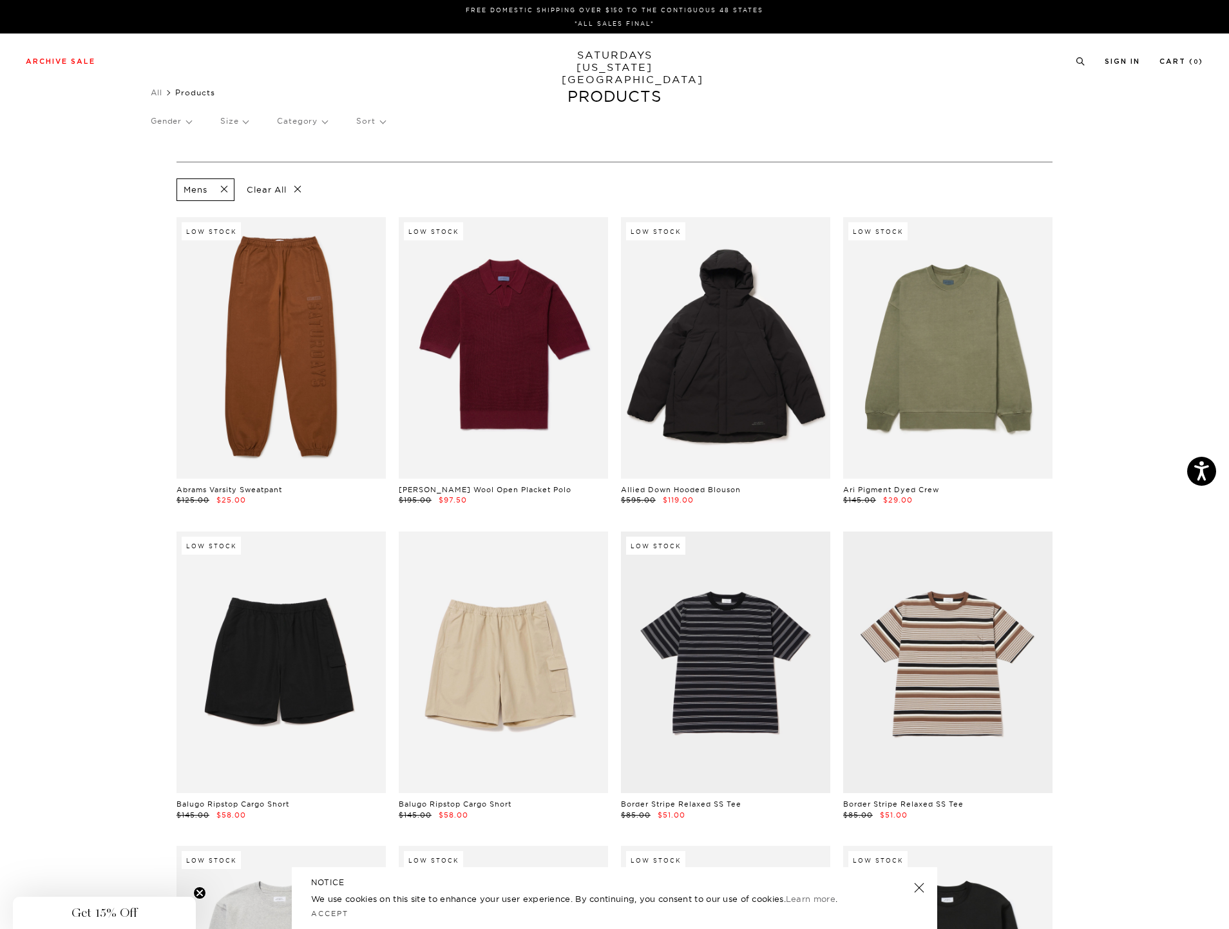
click at [302, 126] on p "Category" at bounding box center [302, 121] width 50 height 30
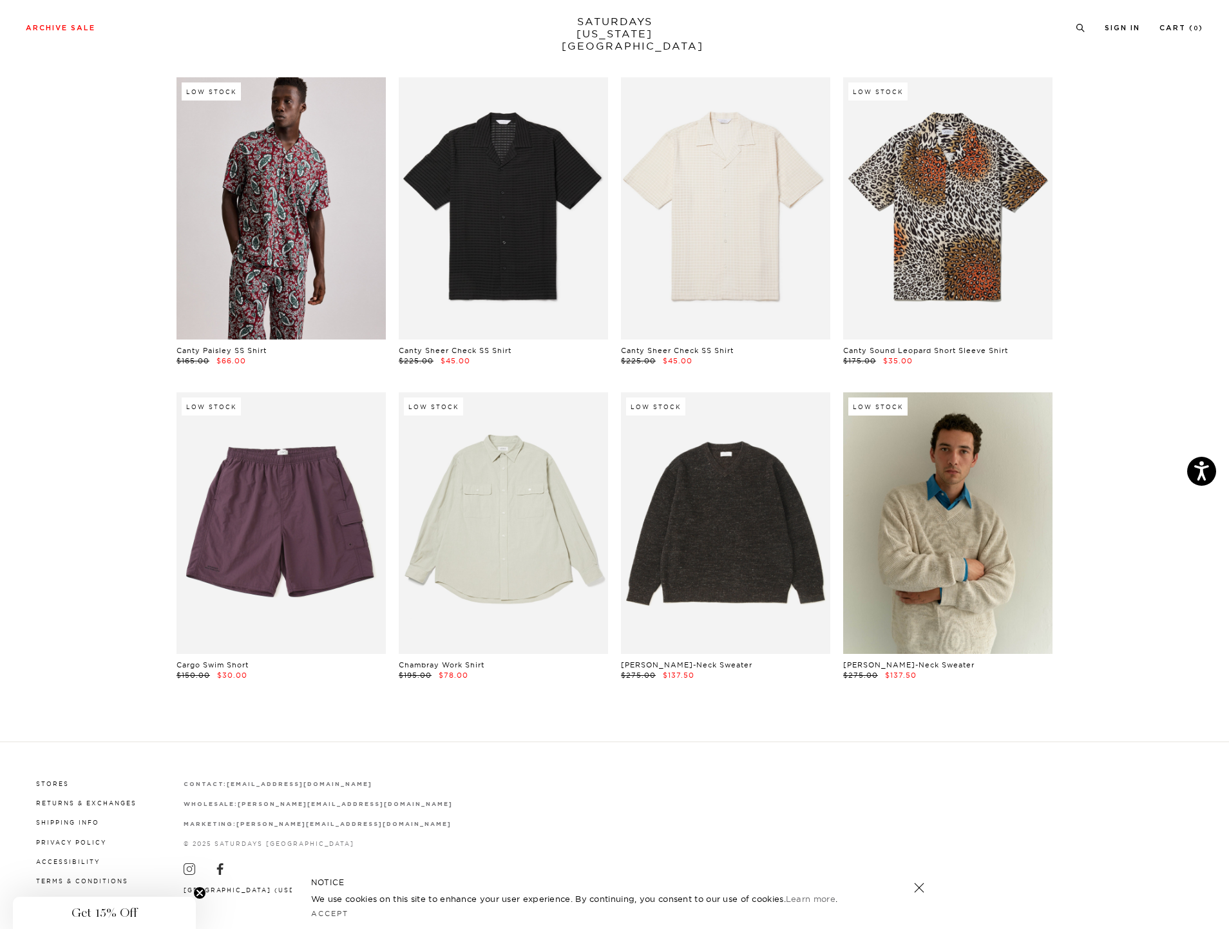
scroll to position [3302, 0]
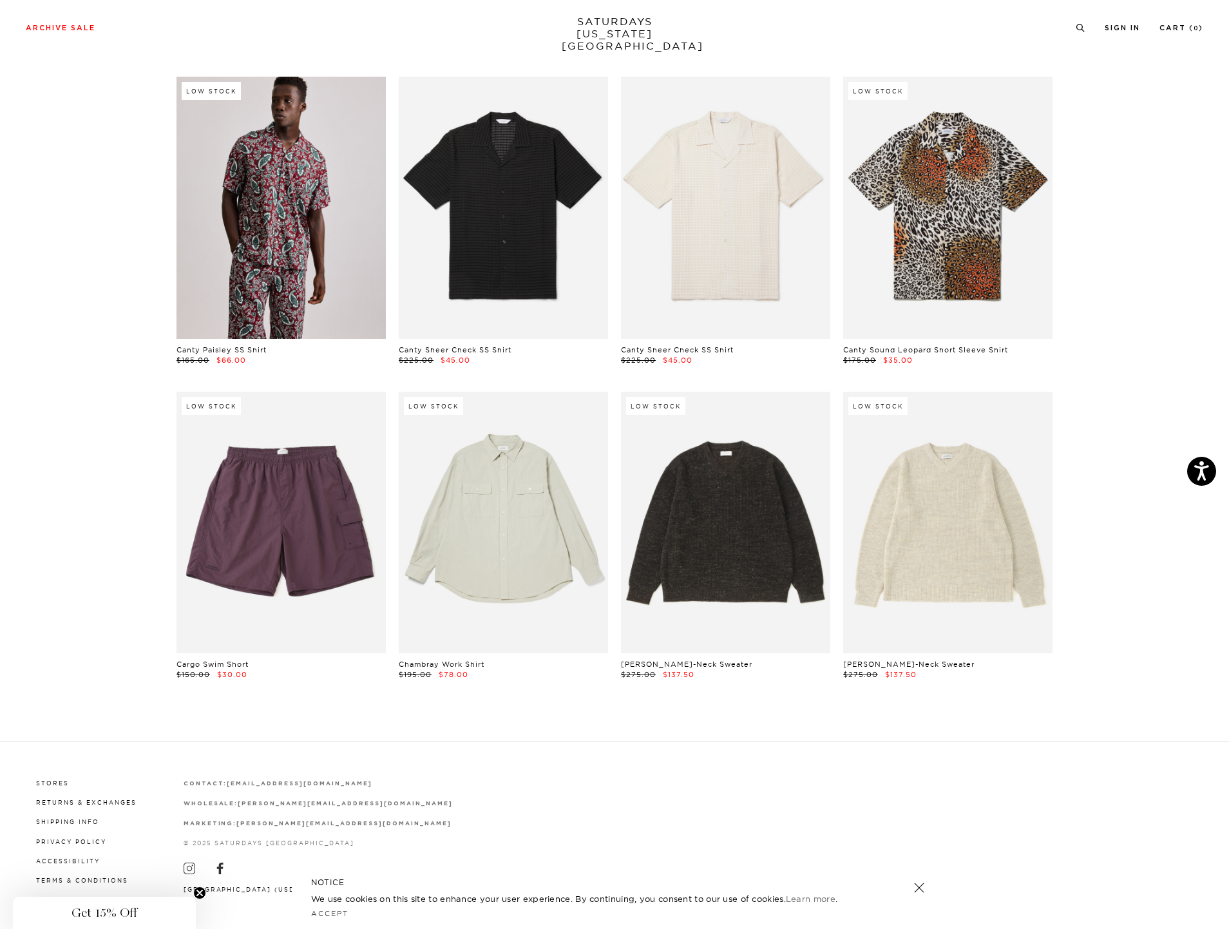
click at [896, 526] on link at bounding box center [947, 523] width 209 height 262
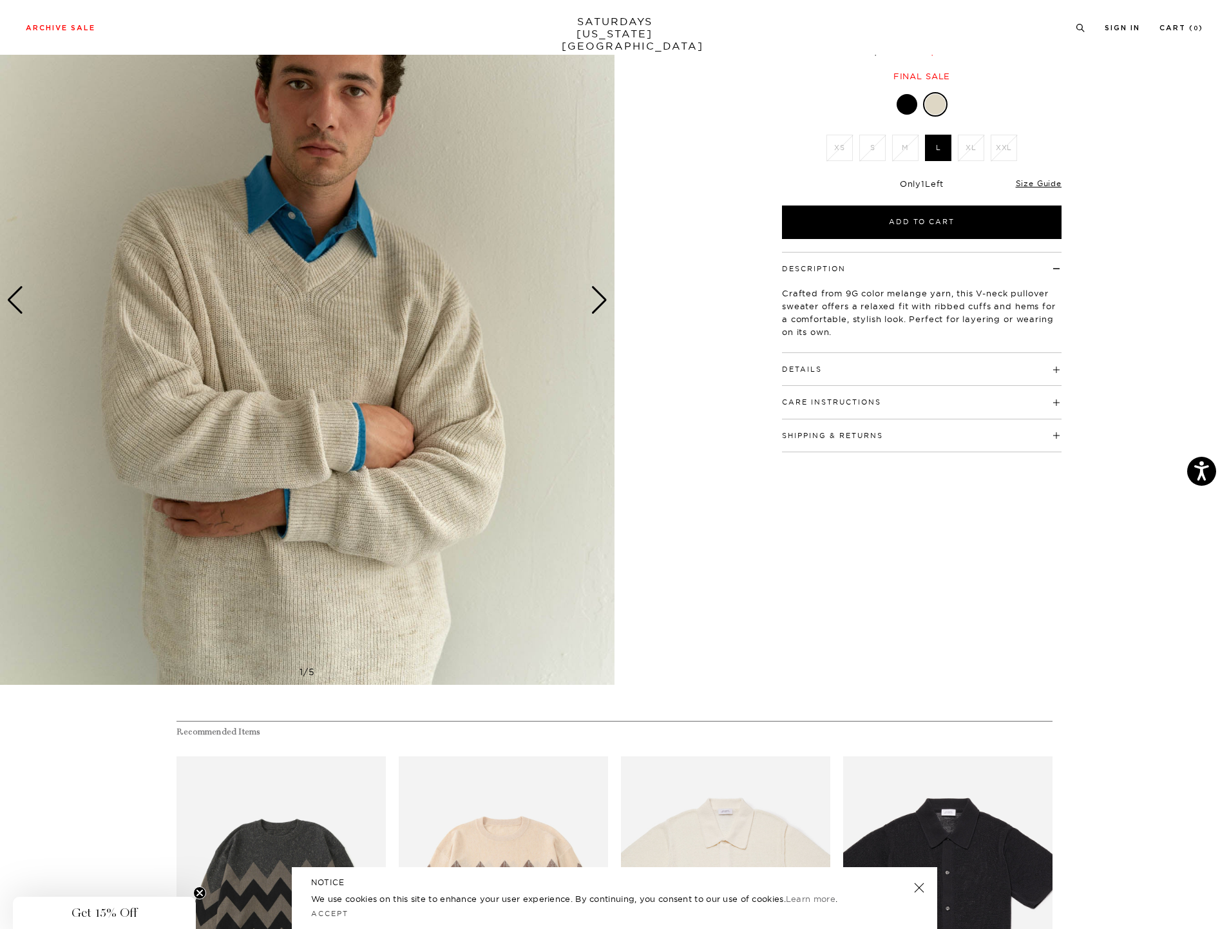
scroll to position [139, 0]
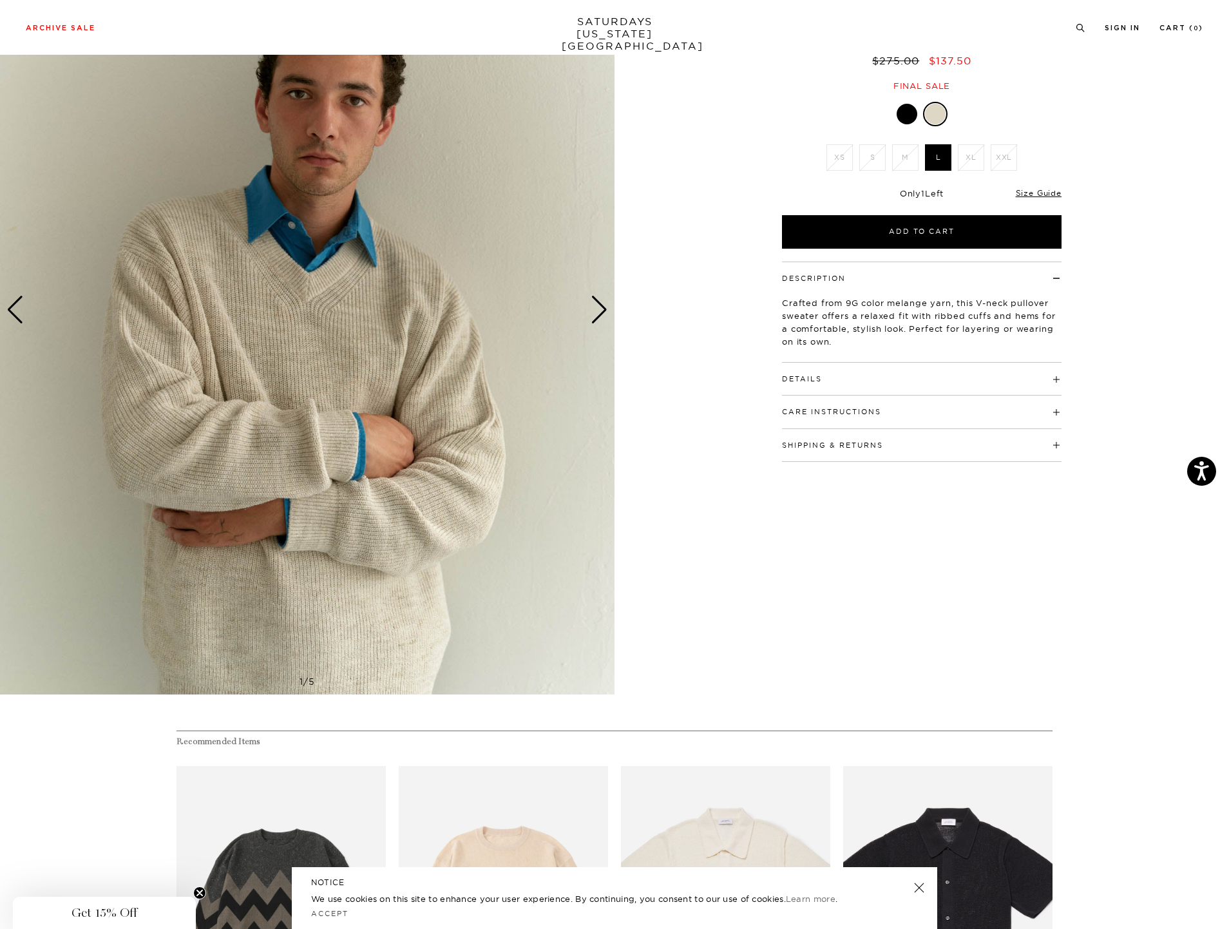
click at [592, 308] on div "Next slide" at bounding box center [599, 310] width 17 height 28
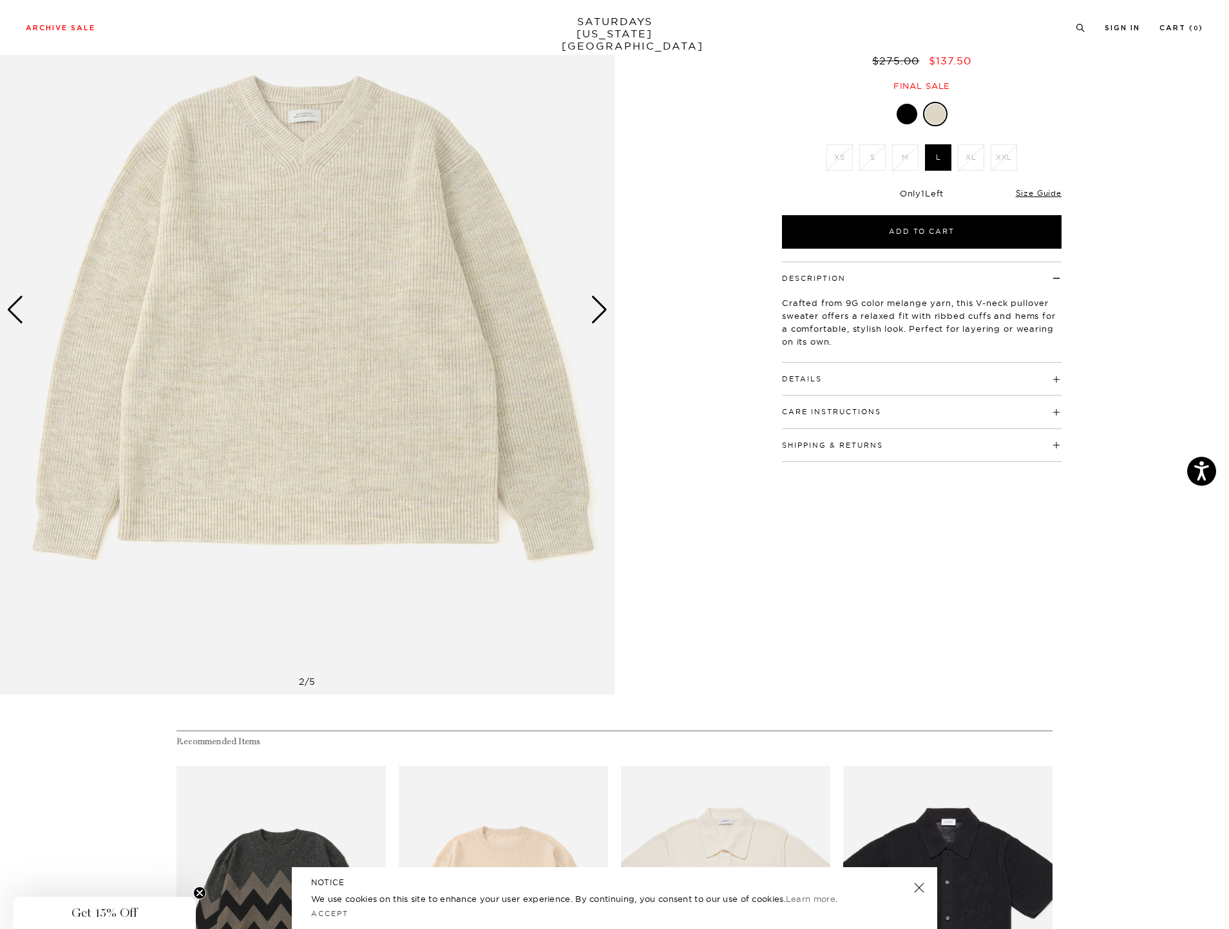
click at [595, 309] on div "Next slide" at bounding box center [599, 310] width 17 height 28
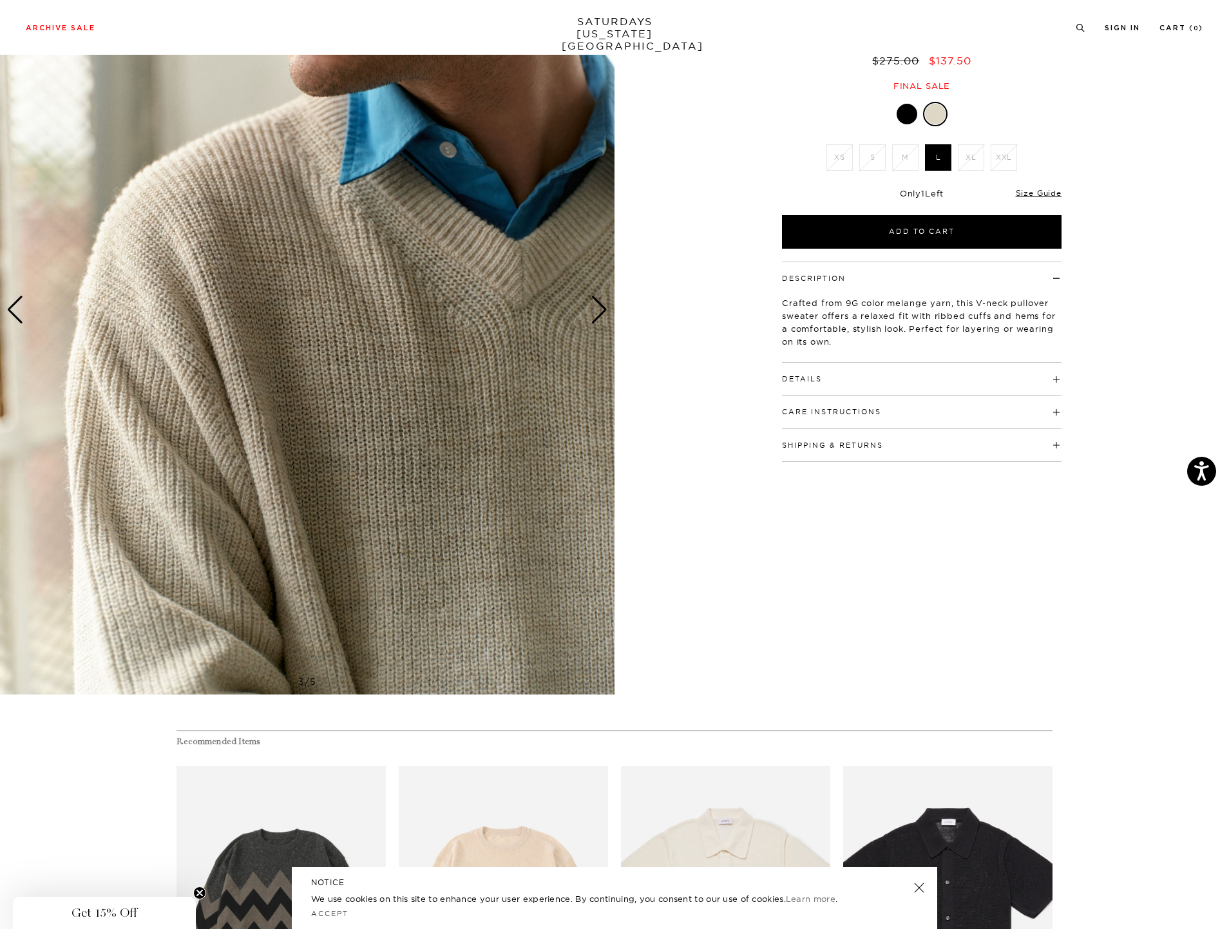
drag, startPoint x: 642, startPoint y: 347, endPoint x: 634, endPoint y: 349, distance: 7.8
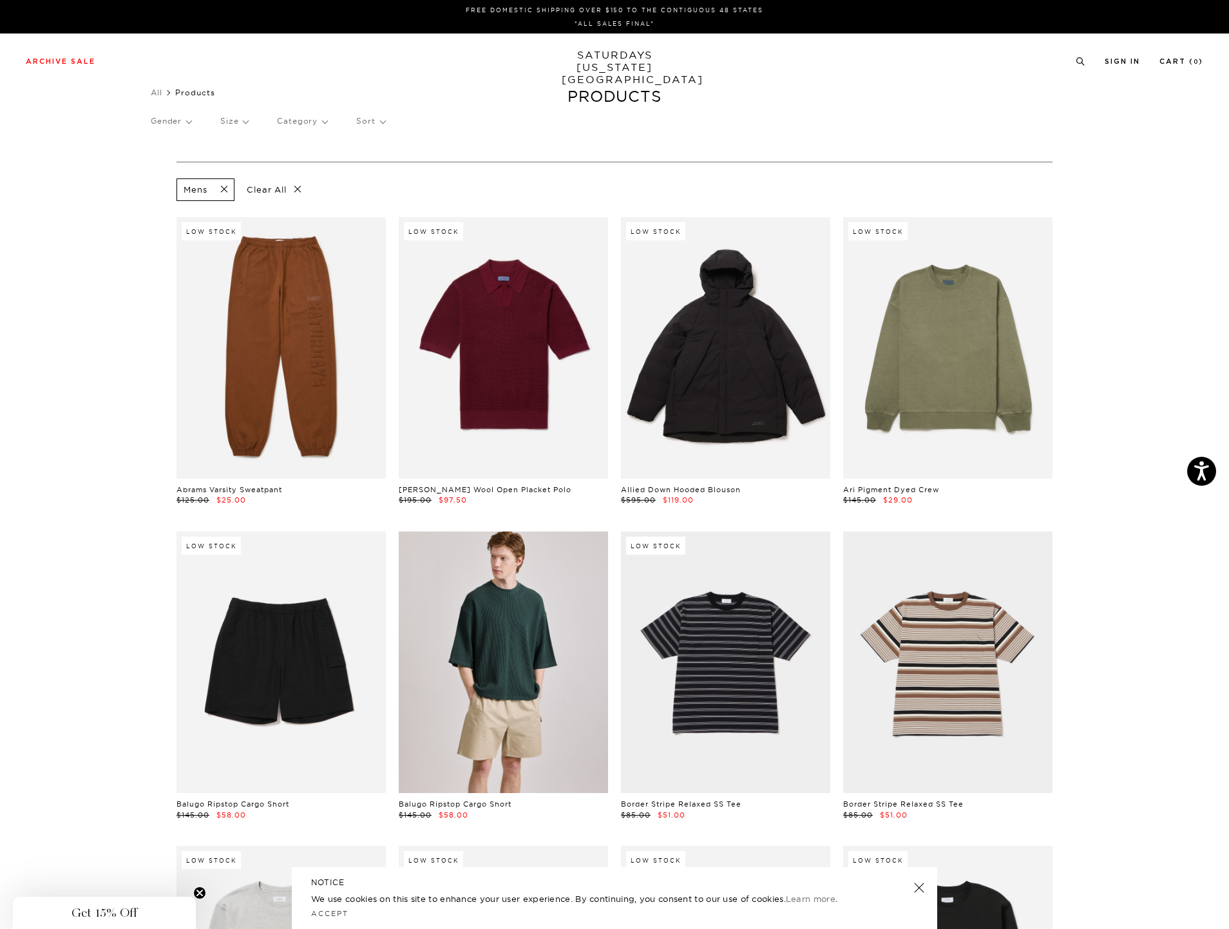
click at [499, 686] on link at bounding box center [503, 663] width 209 height 262
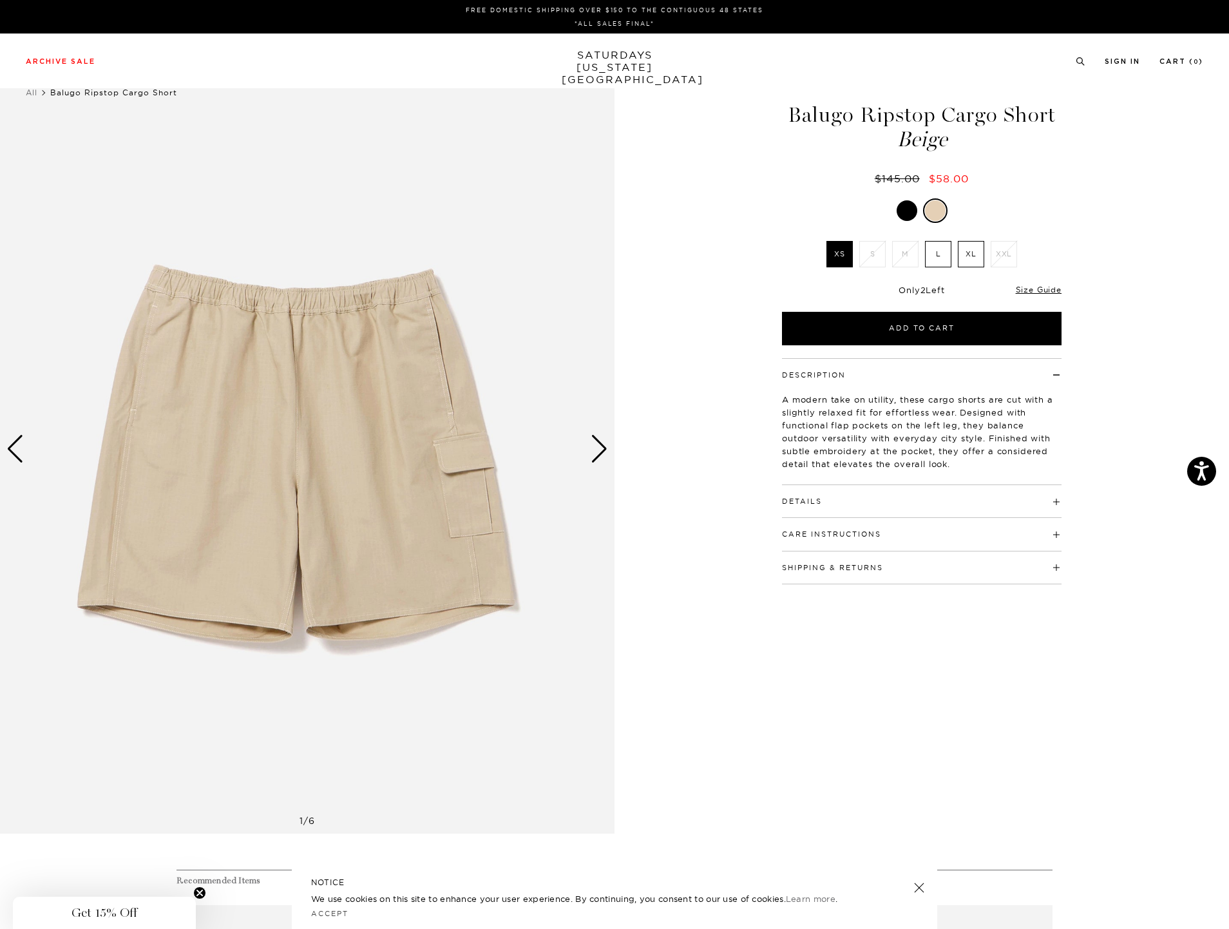
click at [606, 445] on div "Next slide" at bounding box center [599, 449] width 17 height 28
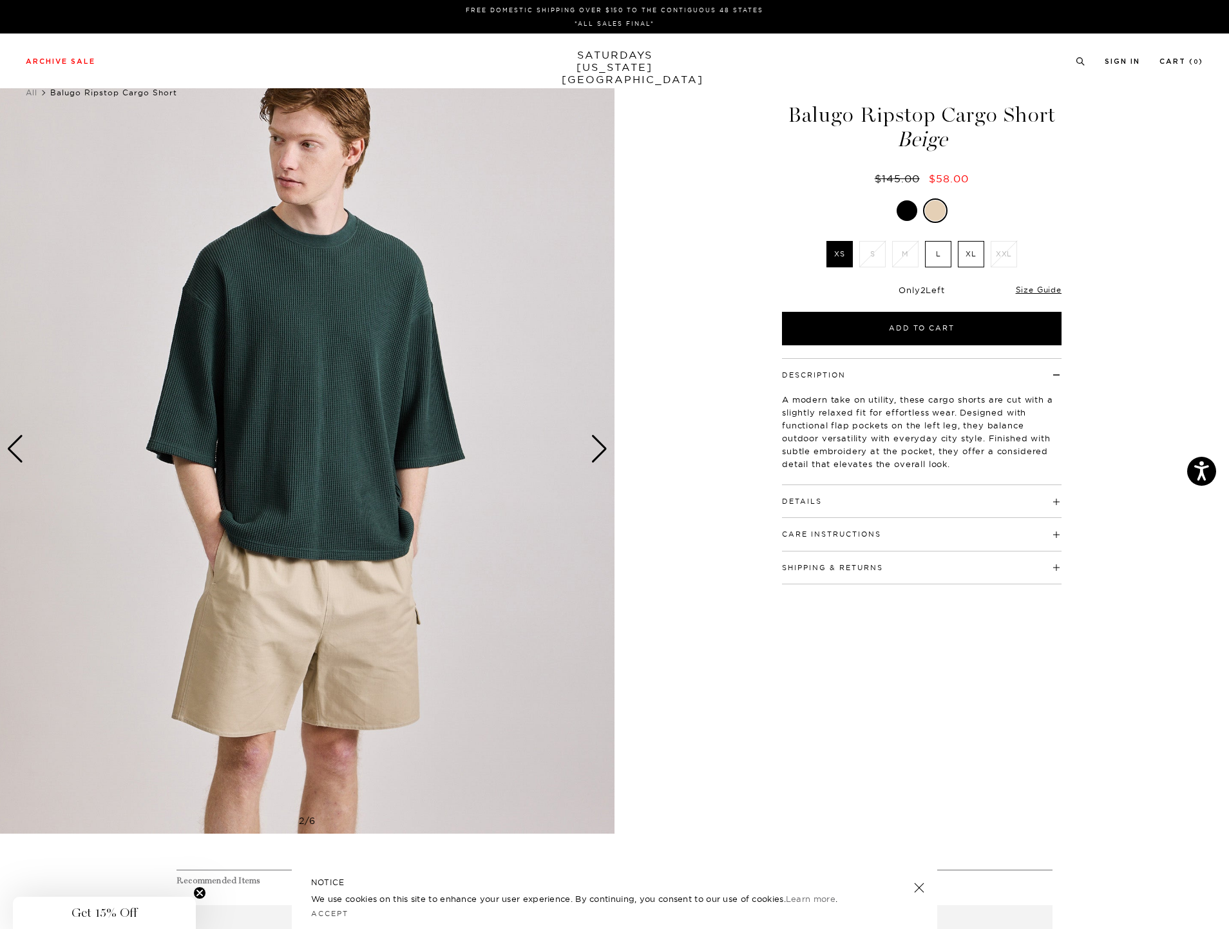
click at [606, 445] on div "Next slide" at bounding box center [599, 449] width 17 height 28
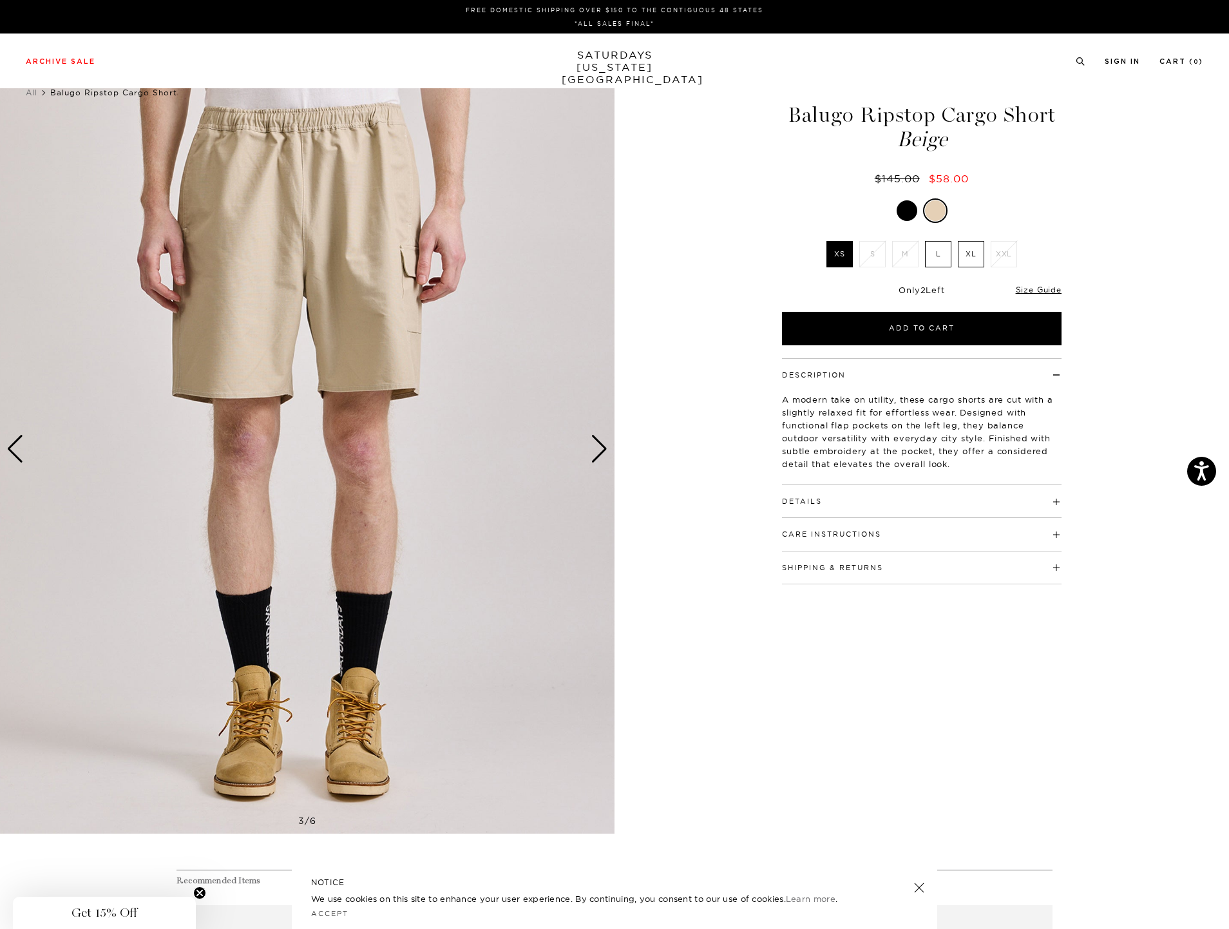
click at [606, 445] on div "Next slide" at bounding box center [599, 449] width 17 height 28
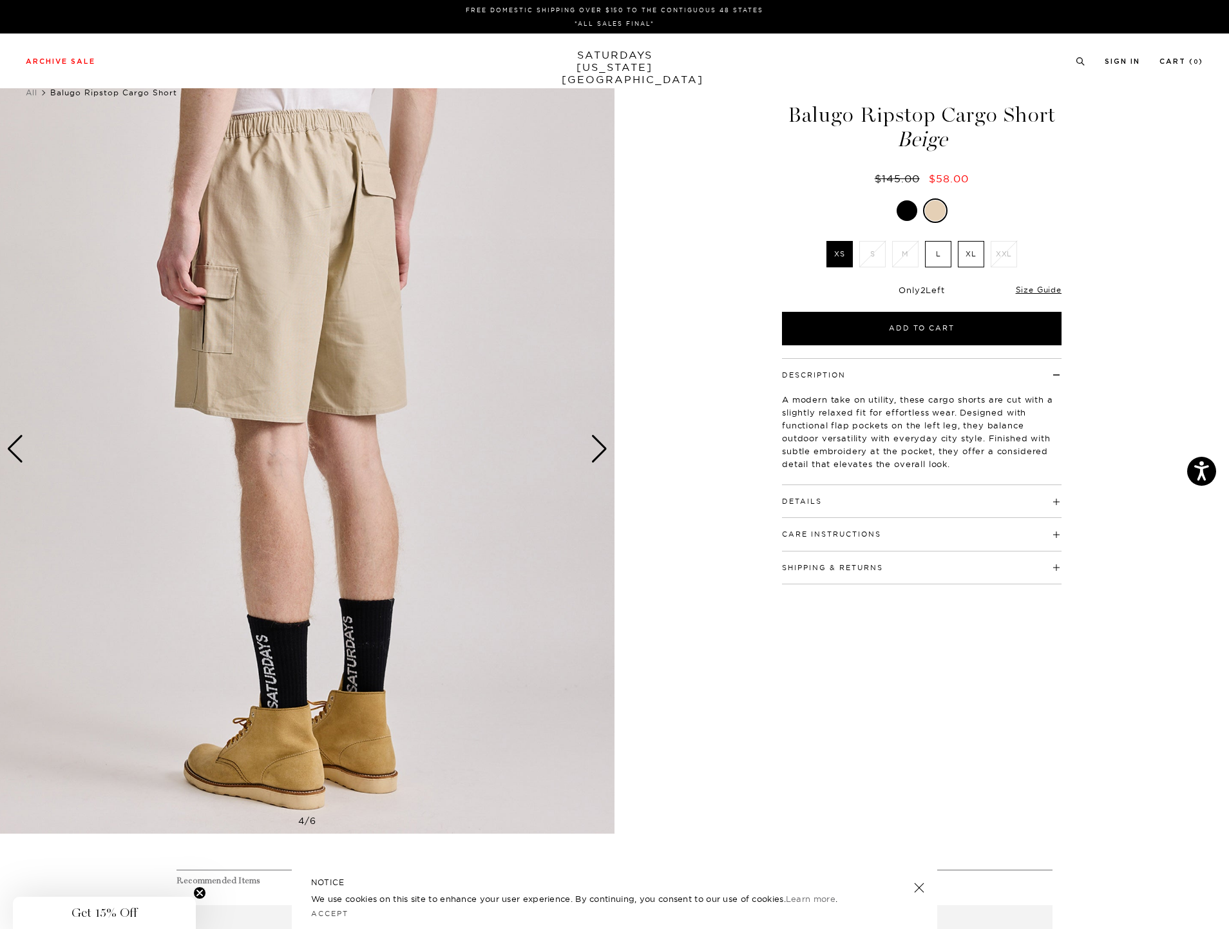
click at [606, 445] on div "Next slide" at bounding box center [599, 449] width 17 height 28
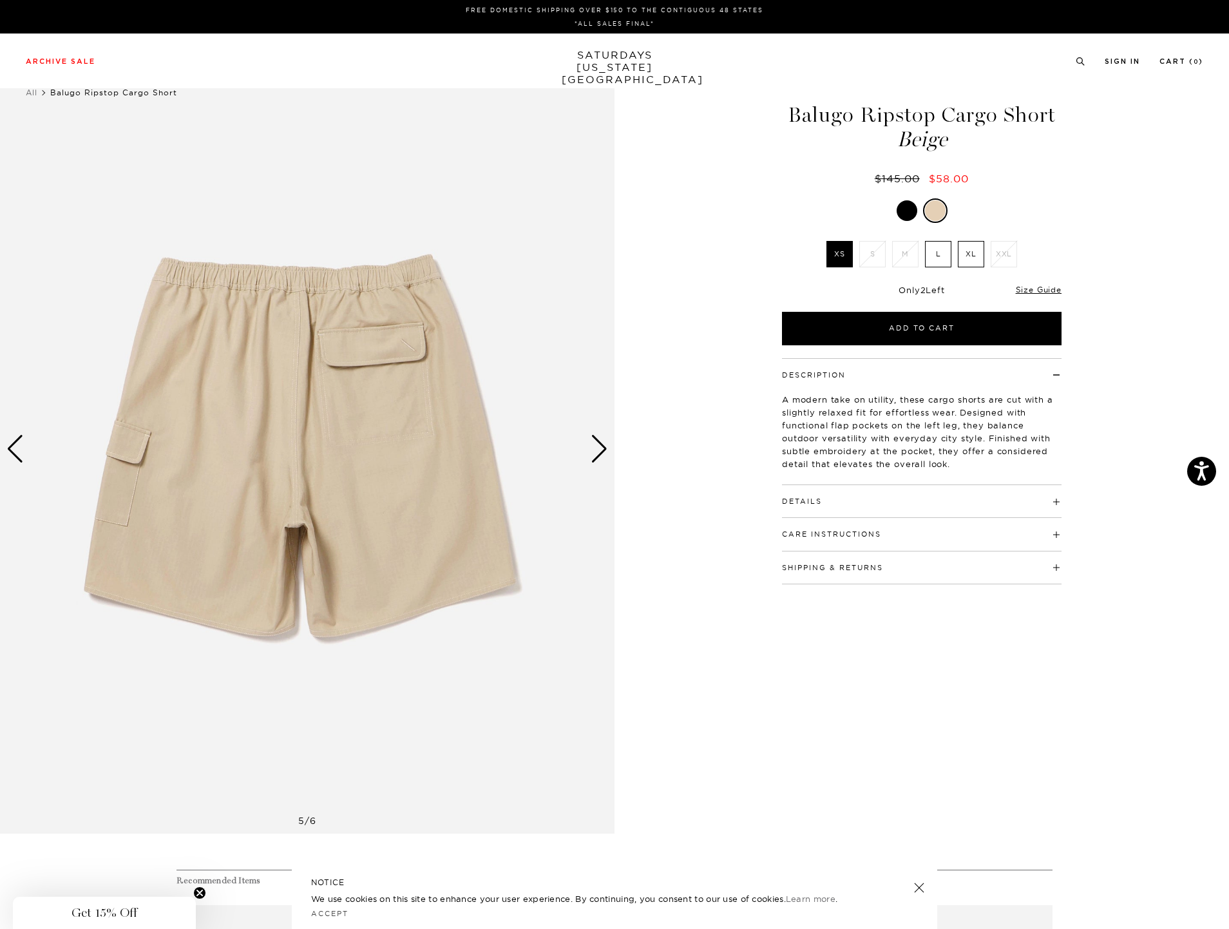
click at [606, 445] on div "Next slide" at bounding box center [599, 449] width 17 height 28
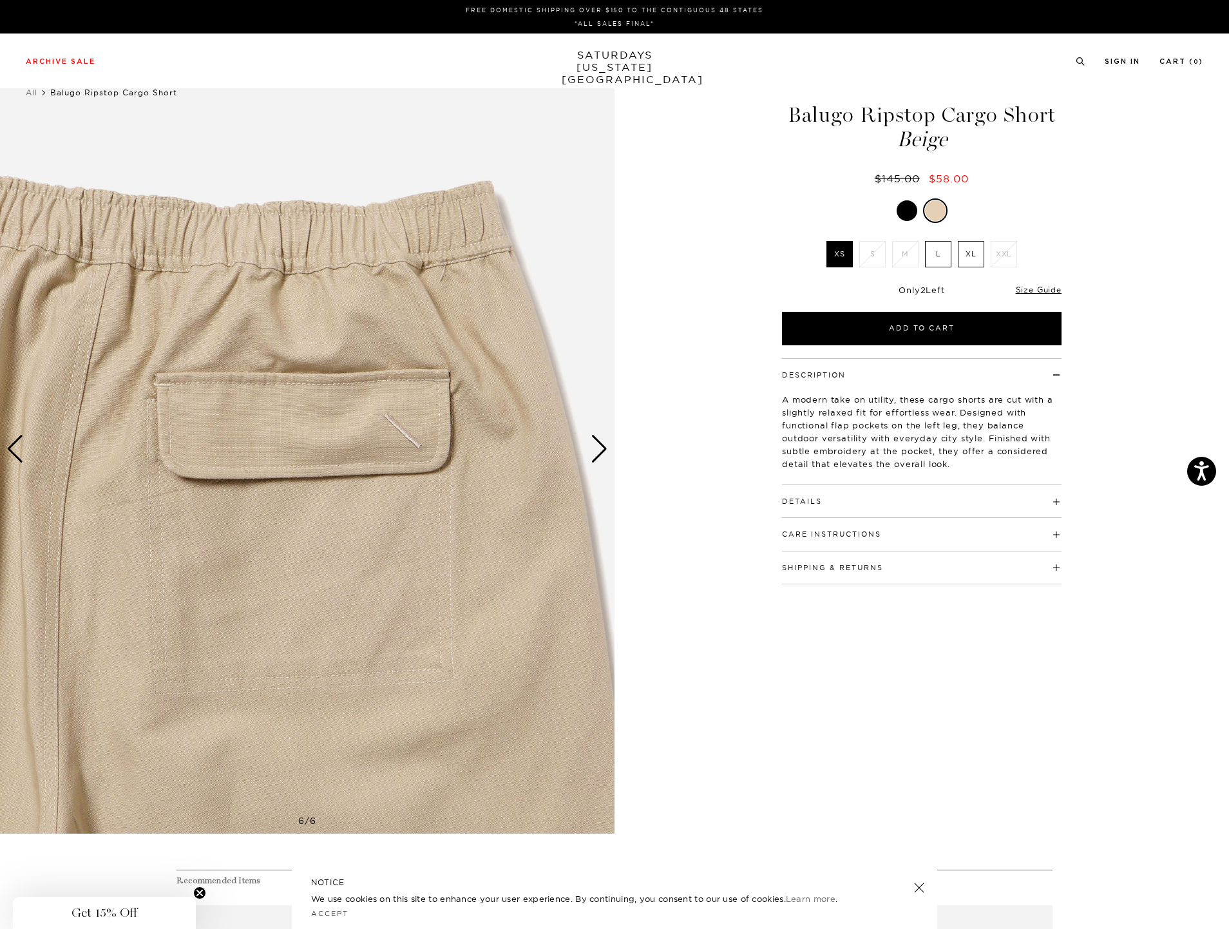
click at [606, 445] on div "Next slide" at bounding box center [599, 449] width 17 height 28
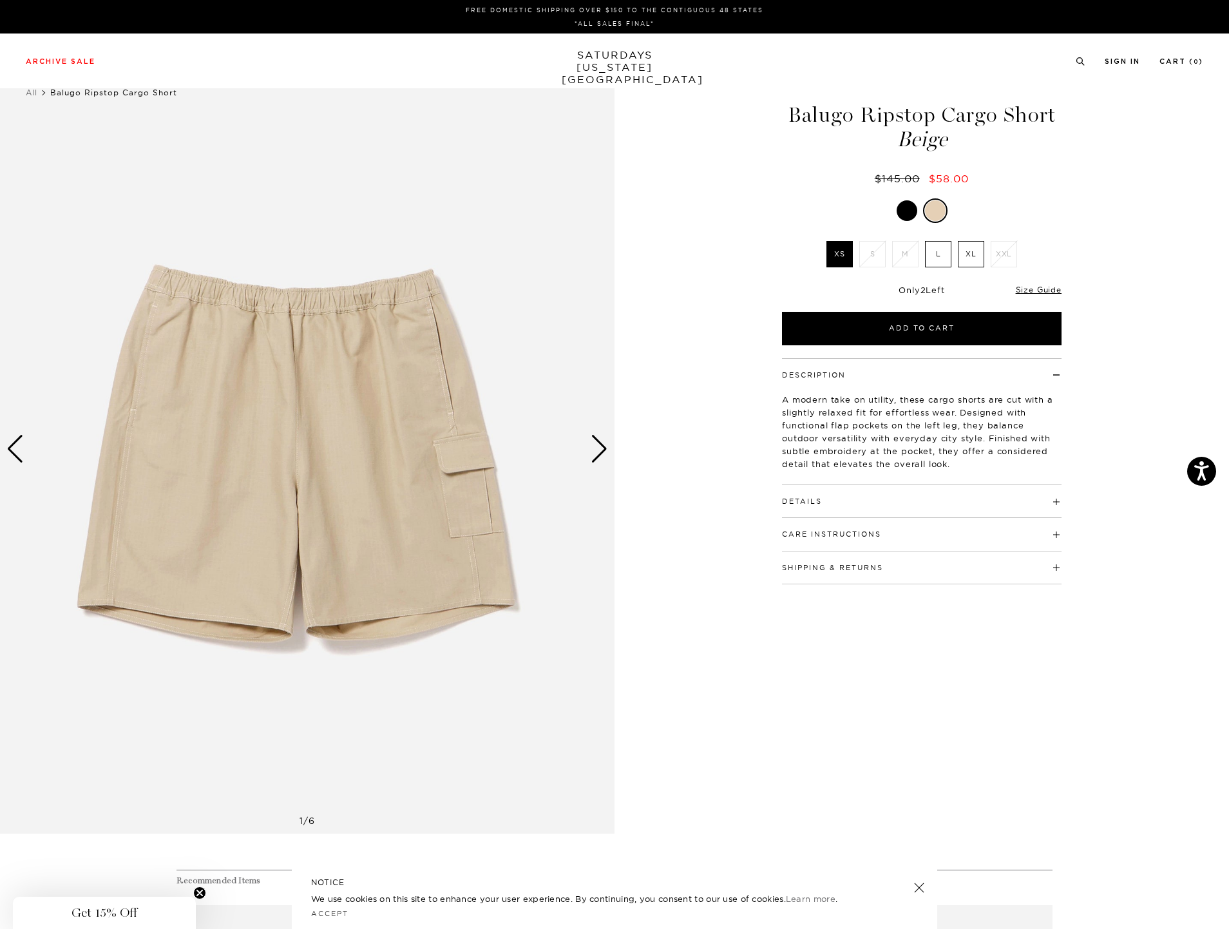
click at [606, 445] on div "Next slide" at bounding box center [599, 449] width 17 height 28
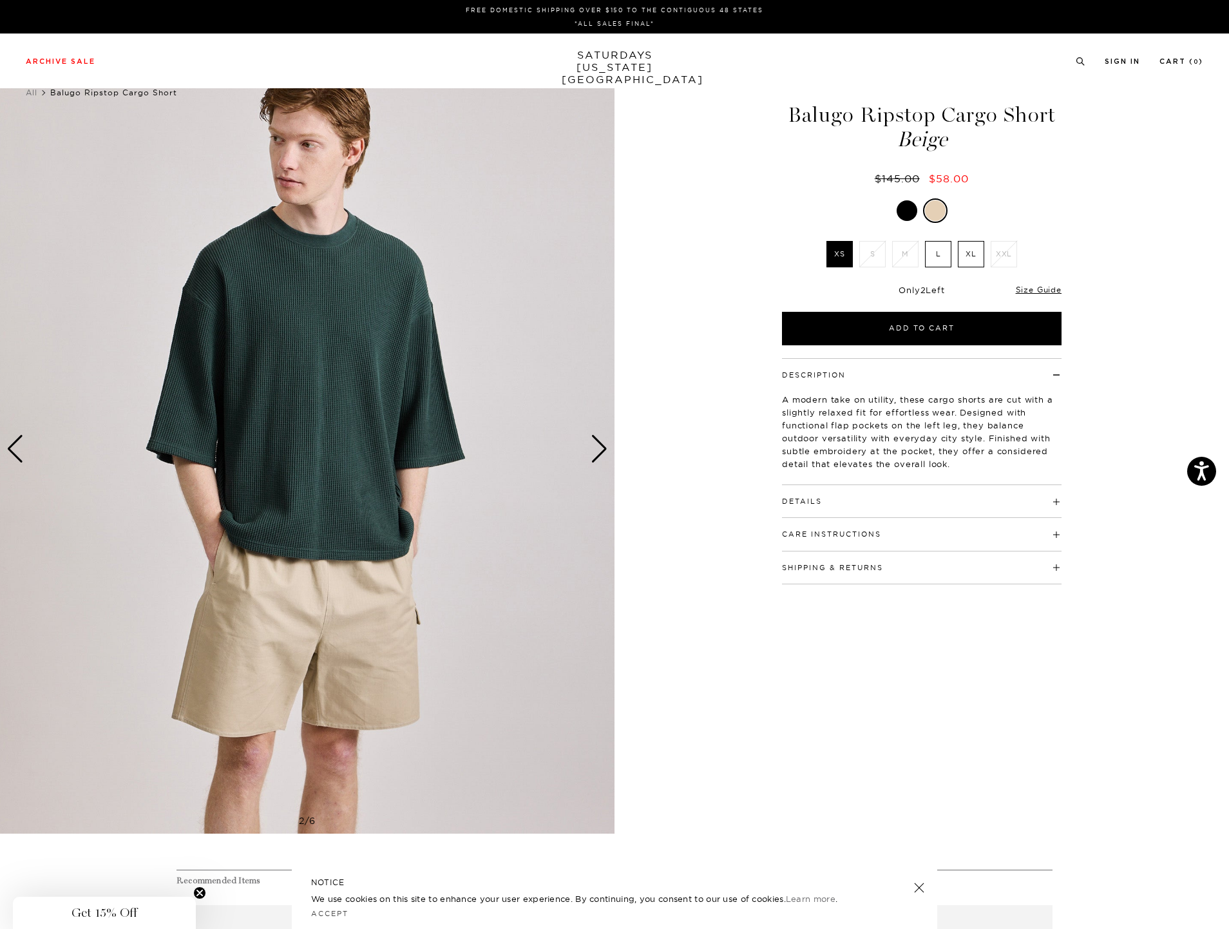
click at [662, 635] on div "2 / 6" at bounding box center [614, 449] width 1229 height 769
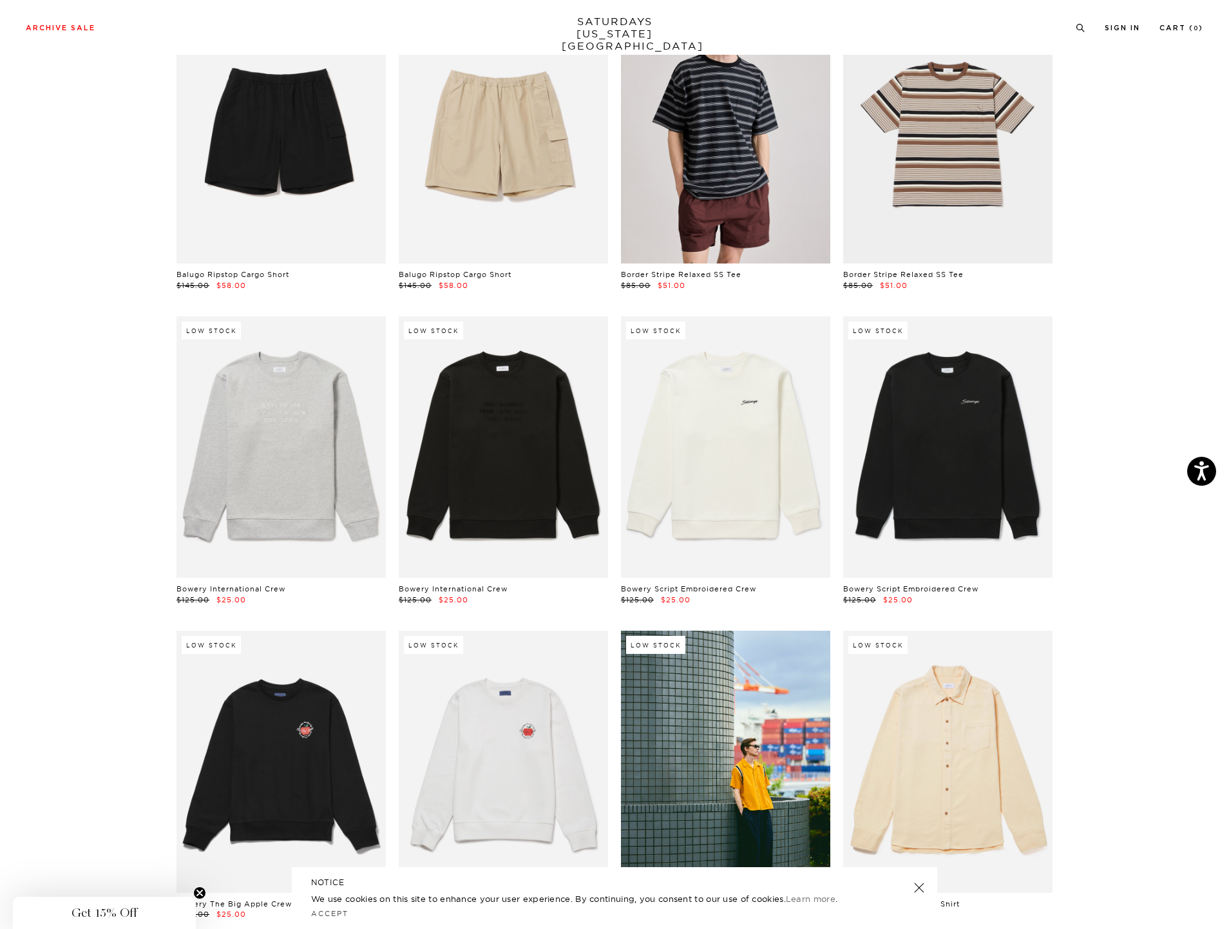
scroll to position [187, 0]
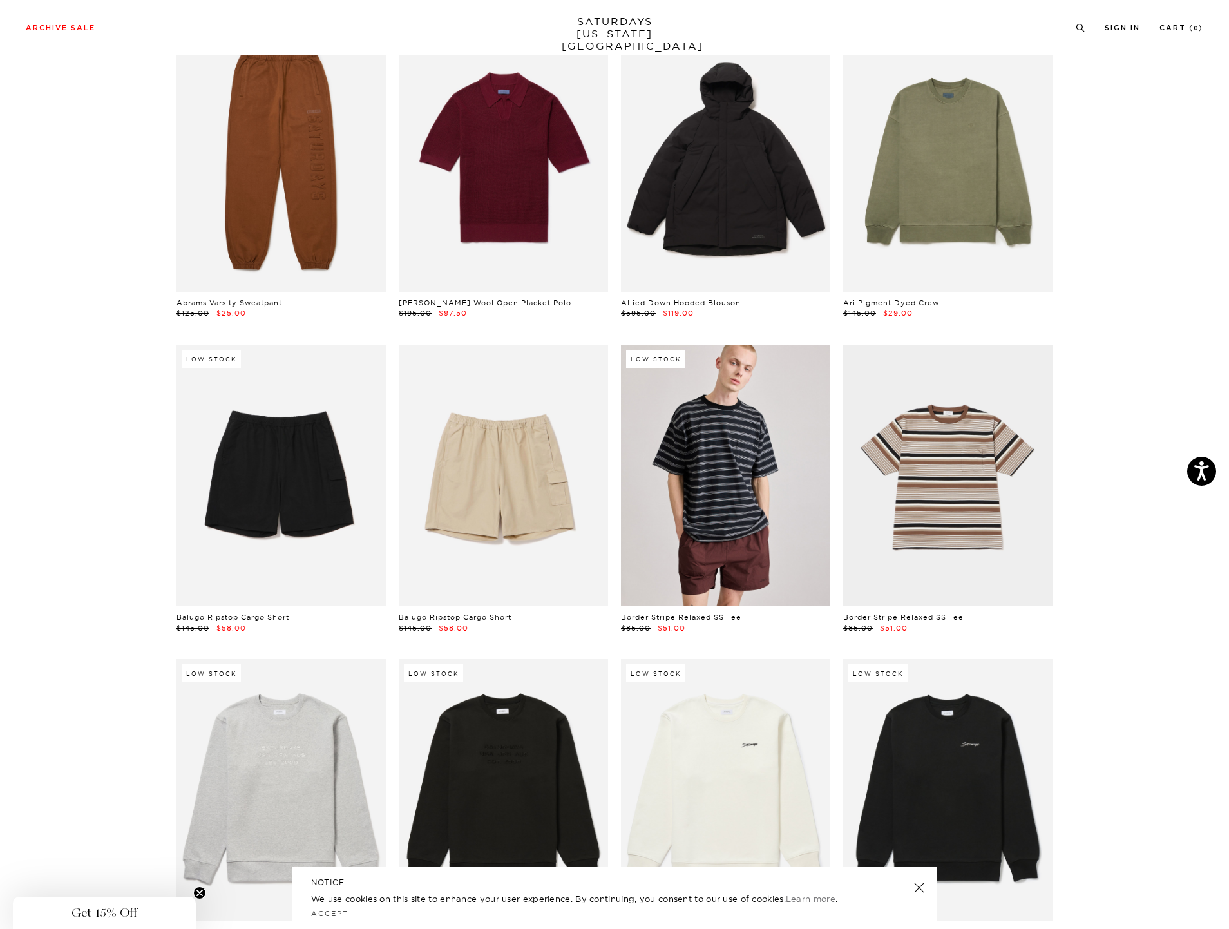
click at [679, 456] on link at bounding box center [725, 476] width 209 height 262
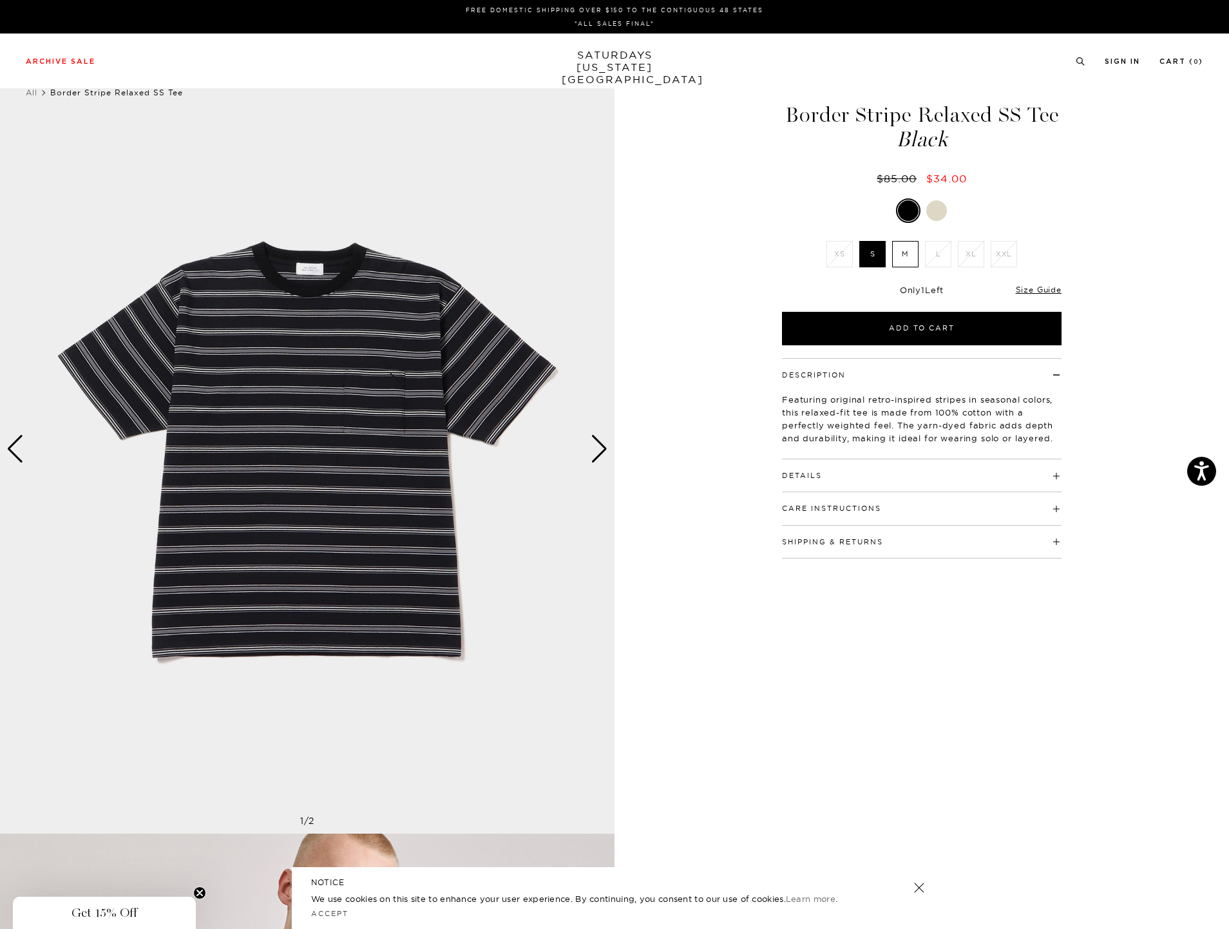
click at [597, 448] on div "Next slide" at bounding box center [599, 449] width 17 height 28
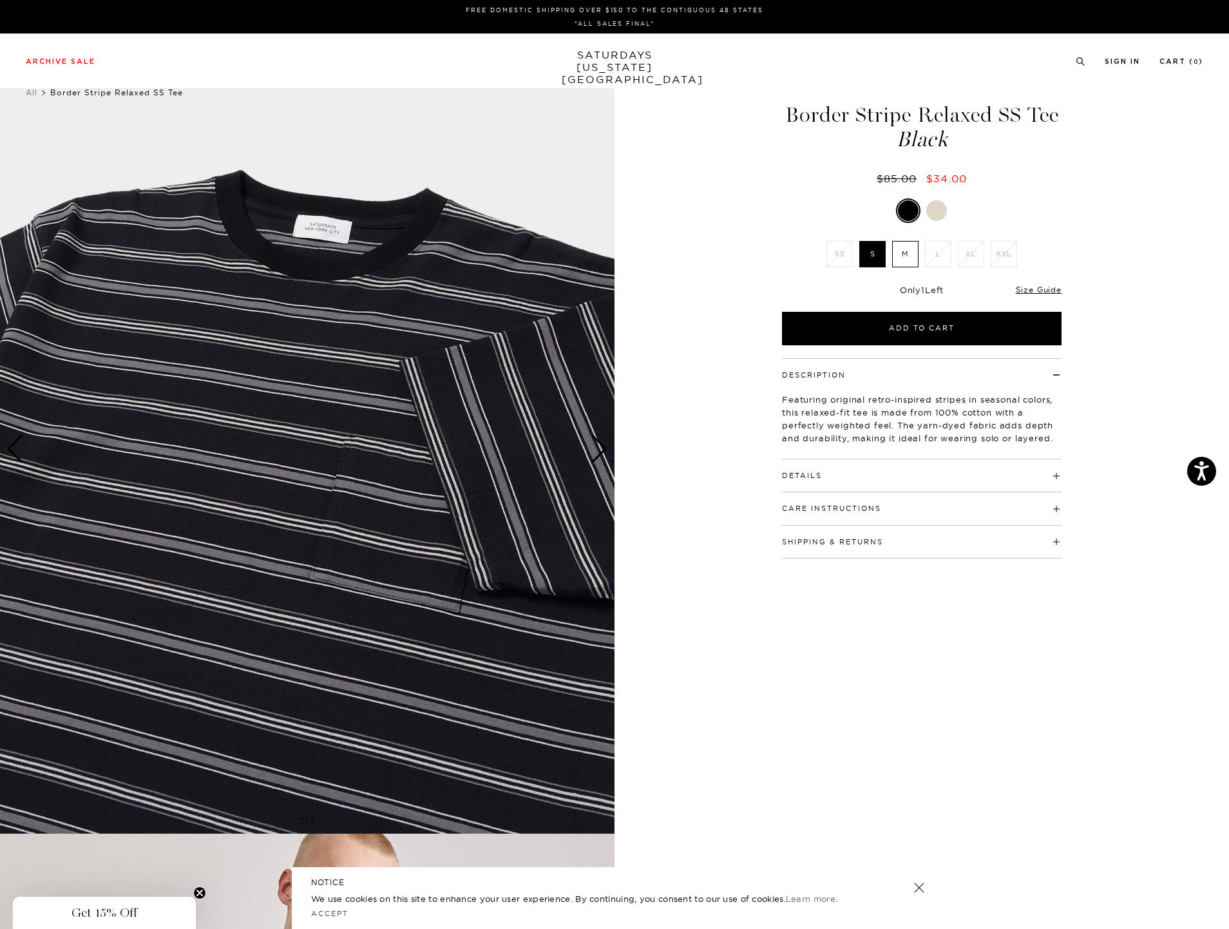
click at [597, 448] on div "Next slide" at bounding box center [599, 449] width 17 height 28
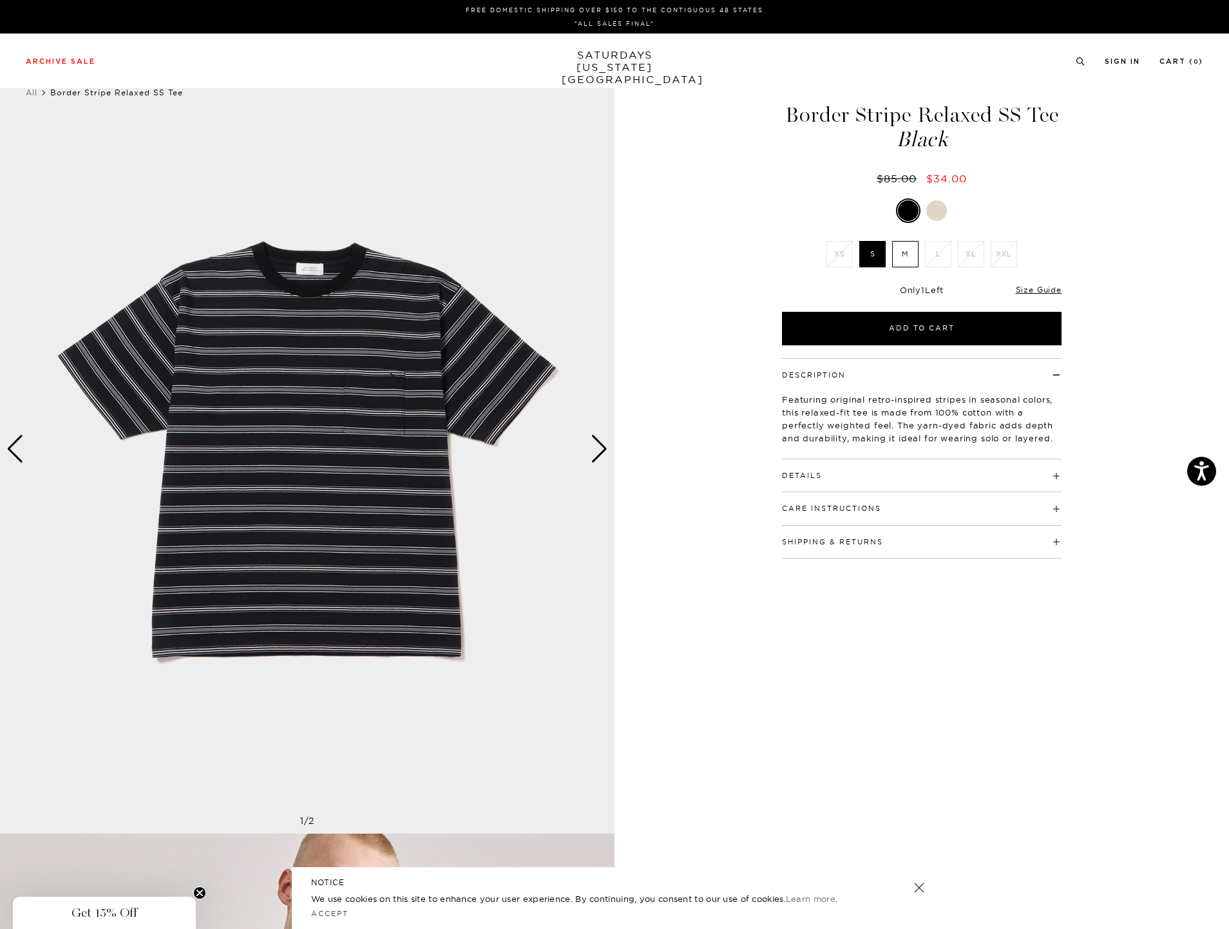
click at [597, 448] on div "Next slide" at bounding box center [599, 449] width 17 height 28
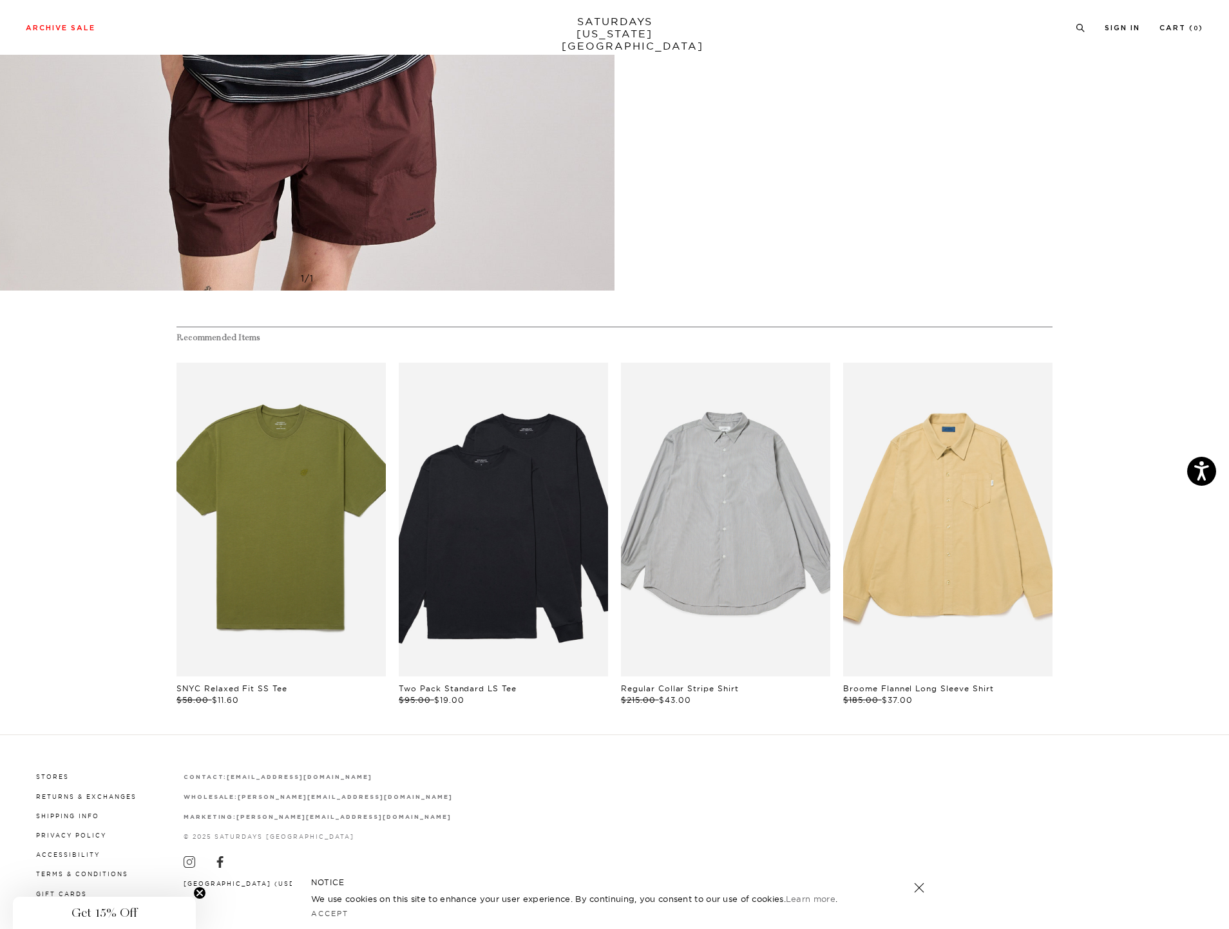
scroll to position [1316, 0]
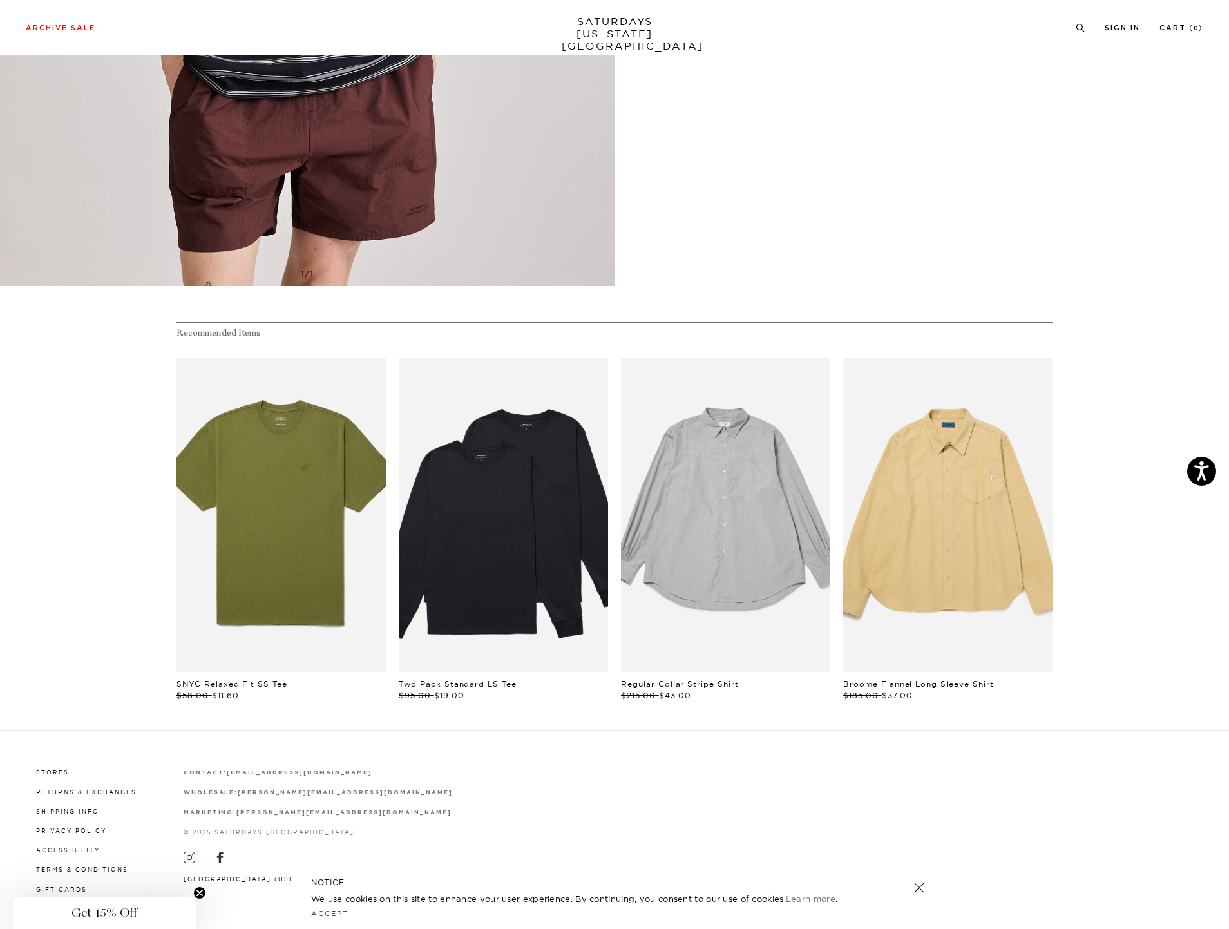
click at [511, 754] on div "Stores Returns & Exchanges Shipping Info Privacy Policy Accessibility Terms & C…" at bounding box center [615, 830] width 1178 height 198
